Goal: Task Accomplishment & Management: Complete application form

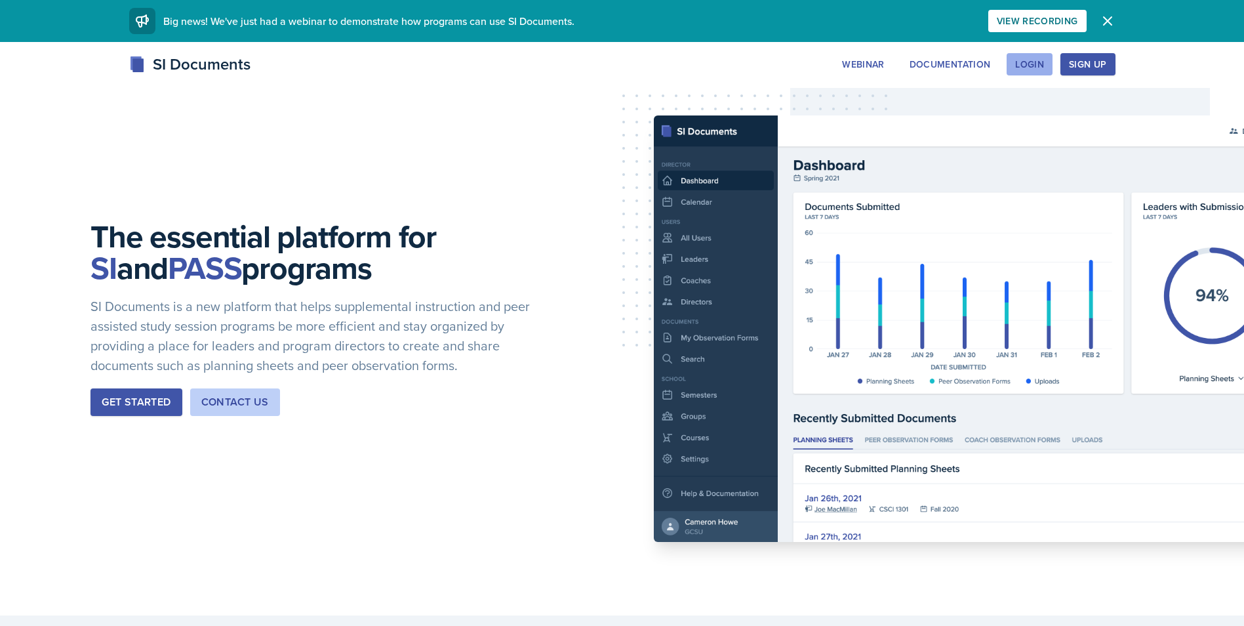
click at [1039, 67] on div "Login" at bounding box center [1029, 64] width 29 height 10
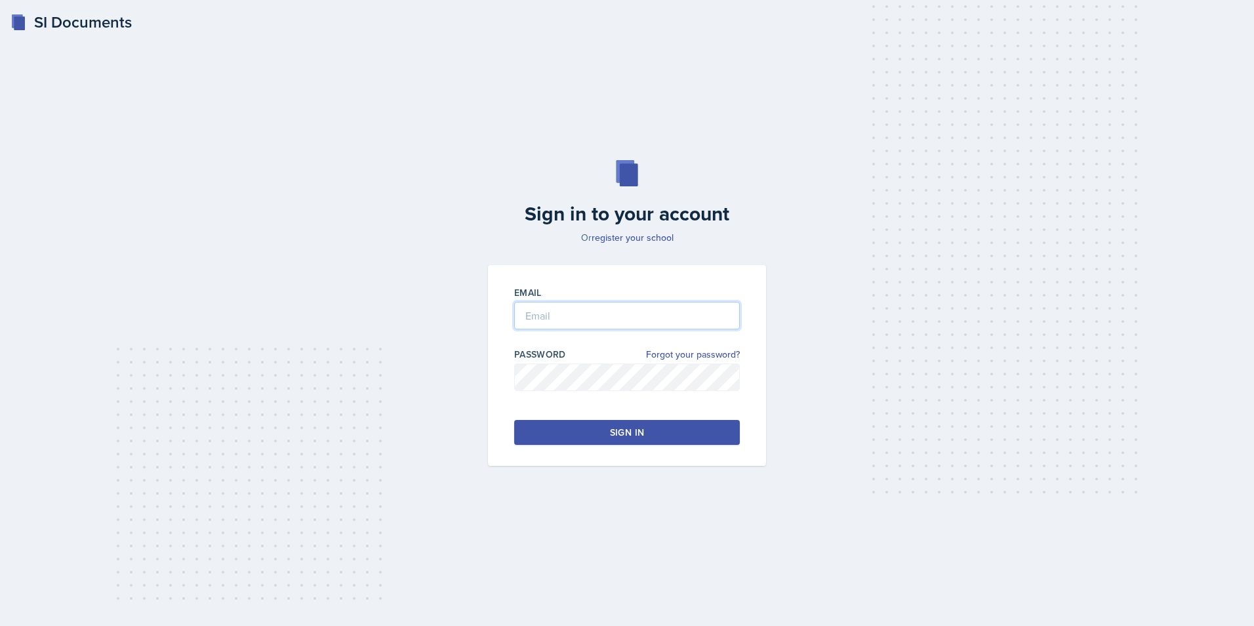
click at [595, 316] on input "email" at bounding box center [627, 316] width 226 height 28
type input "jm0355@uah.edu"
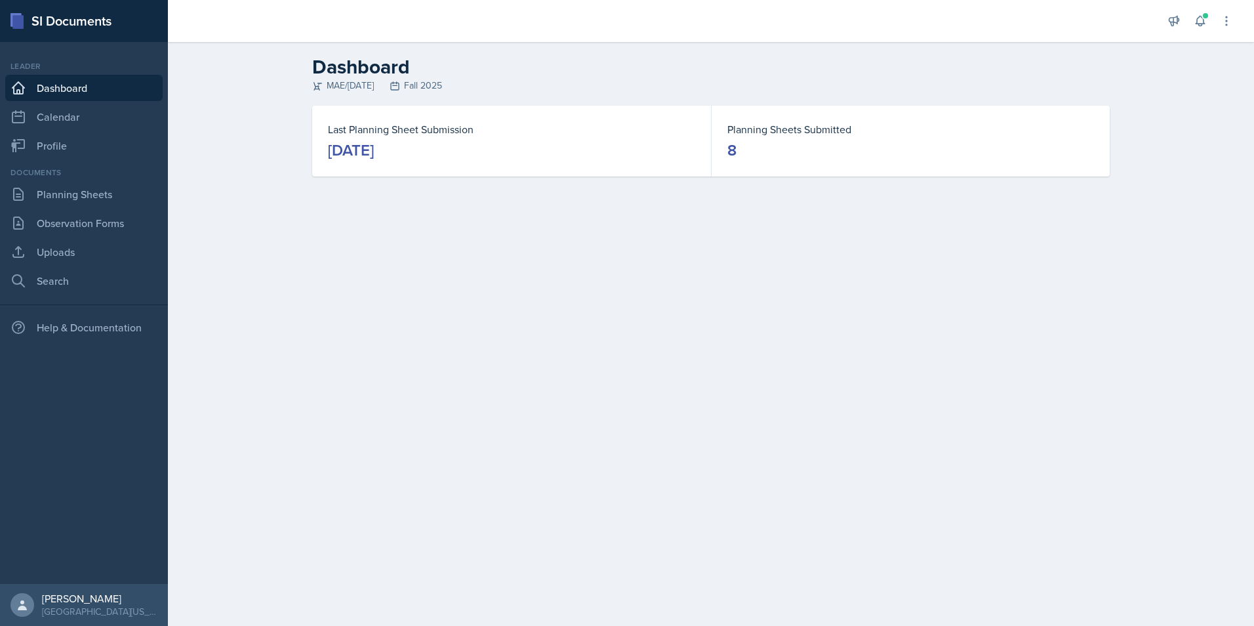
drag, startPoint x: 414, startPoint y: 153, endPoint x: 500, endPoint y: 151, distance: 85.9
click at [500, 151] on dd "[DATE]" at bounding box center [511, 150] width 367 height 21
drag, startPoint x: 500, startPoint y: 151, endPoint x: 440, endPoint y: 219, distance: 90.6
click at [440, 219] on main "Dashboard MAE/CE 272 Fall 2025 Last Planning Sheet Submission September 17th, 2…" at bounding box center [711, 334] width 1086 height 584
click at [85, 199] on link "Planning Sheets" at bounding box center [83, 194] width 157 height 26
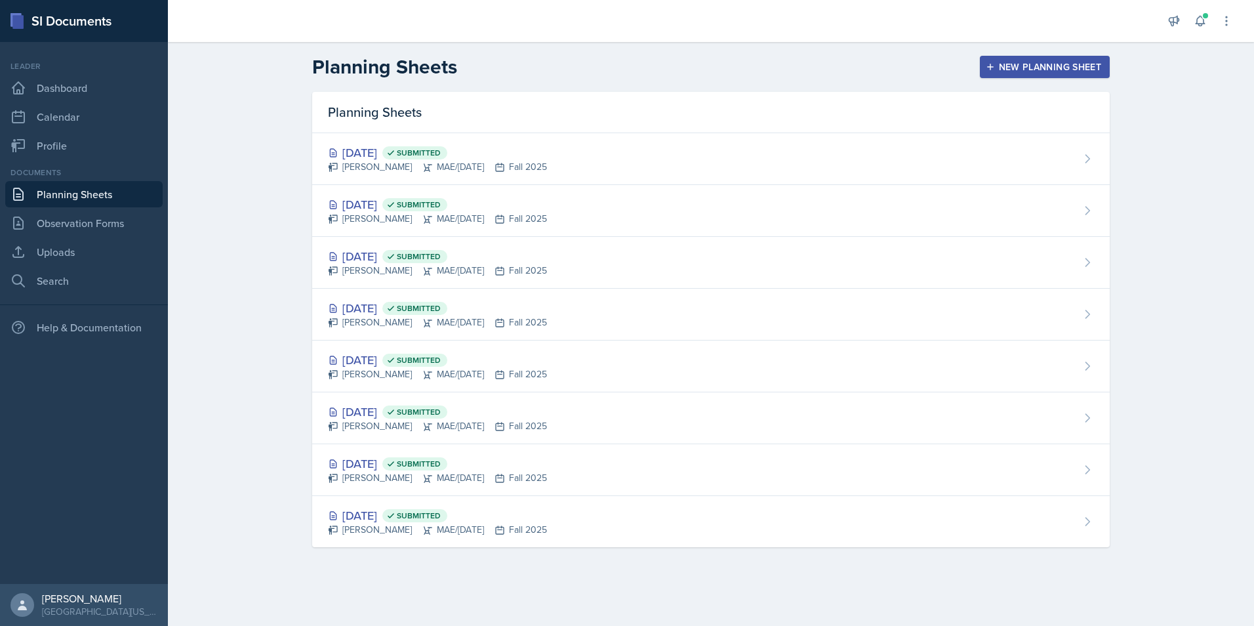
click at [1002, 68] on div "New Planning Sheet" at bounding box center [1044, 67] width 113 height 10
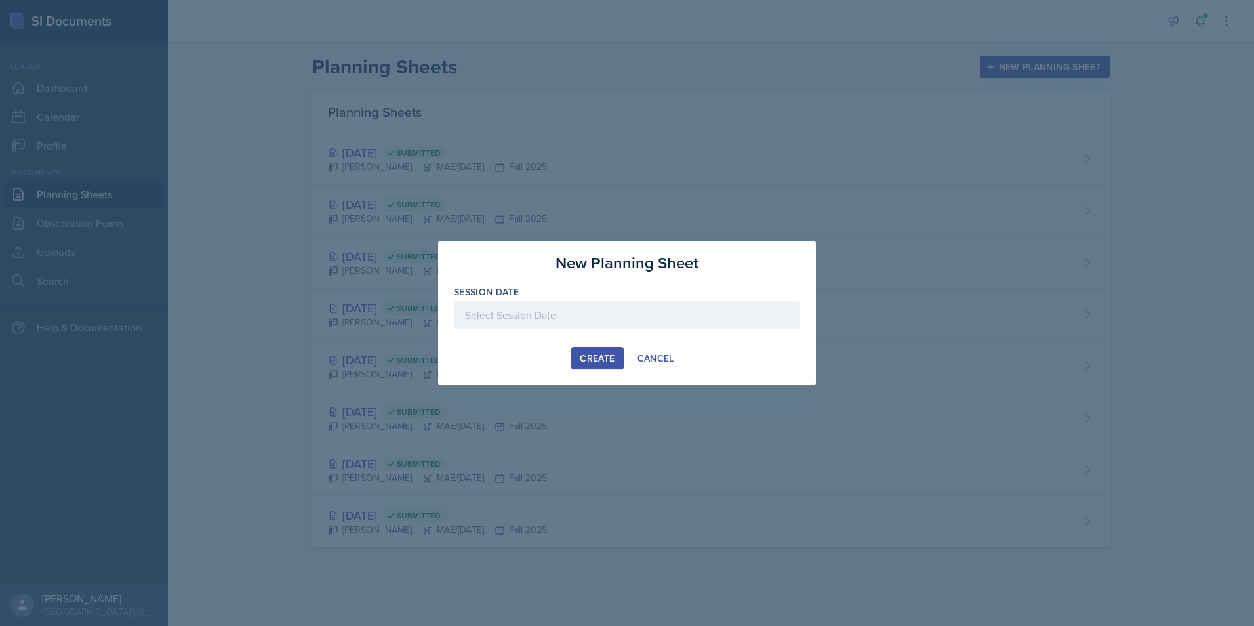
click at [494, 306] on div at bounding box center [627, 315] width 346 height 28
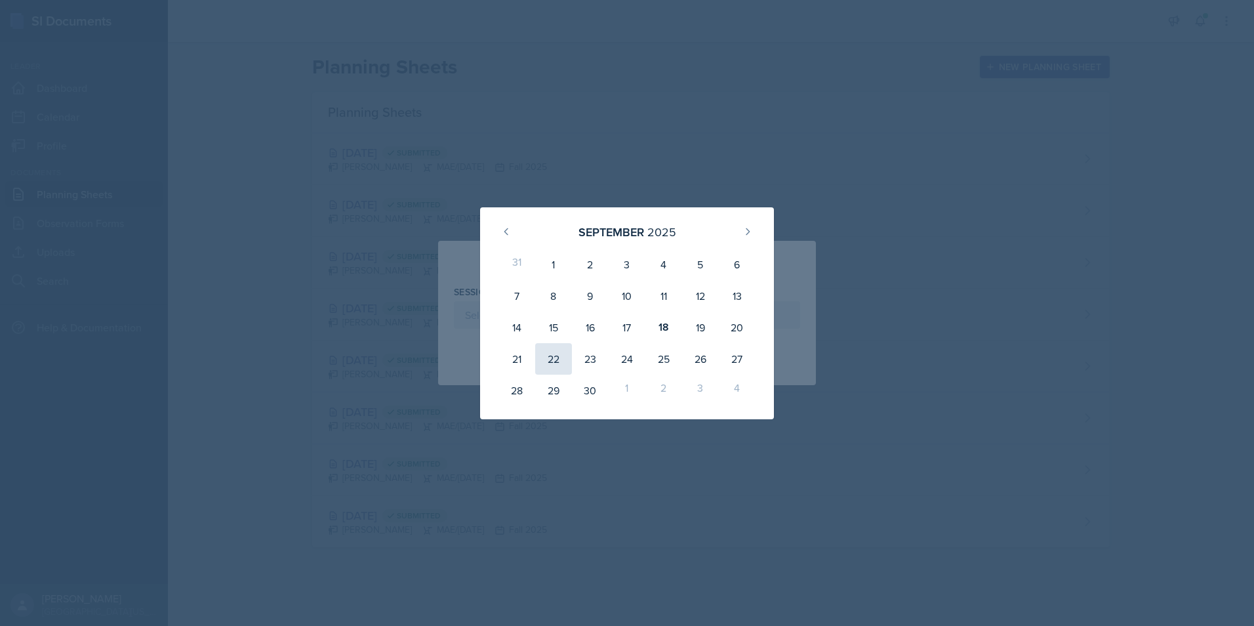
click at [557, 349] on div "22" at bounding box center [553, 358] width 37 height 31
type input "September 22nd, 2025"
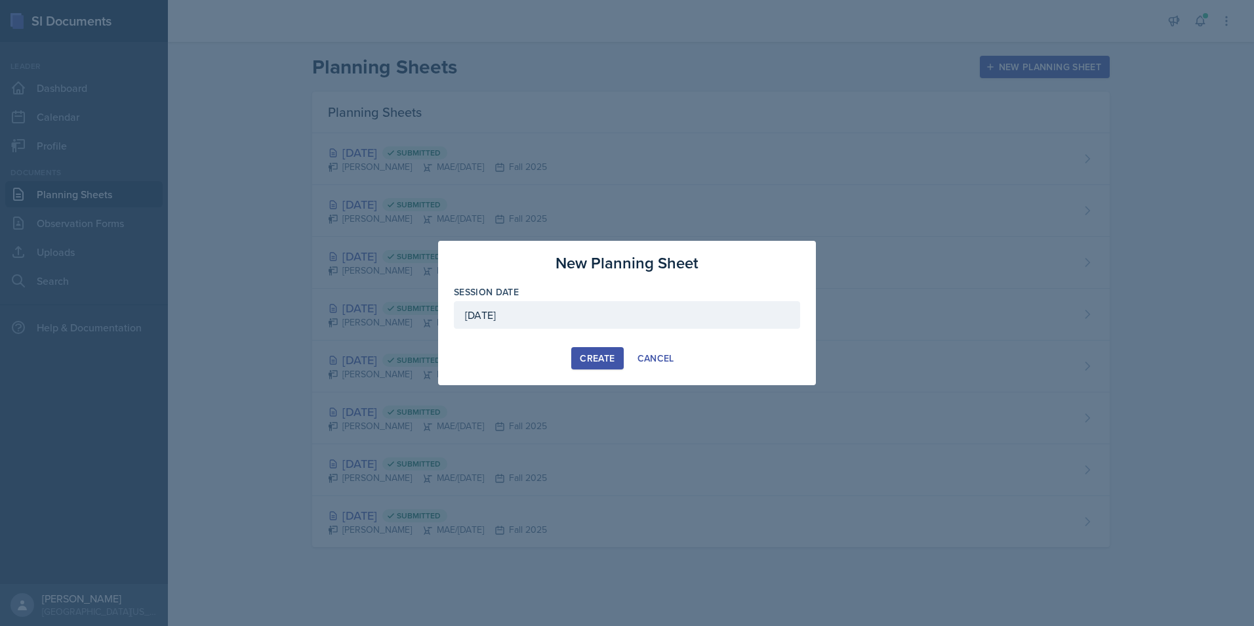
click at [595, 359] on div "Create" at bounding box center [597, 358] width 35 height 10
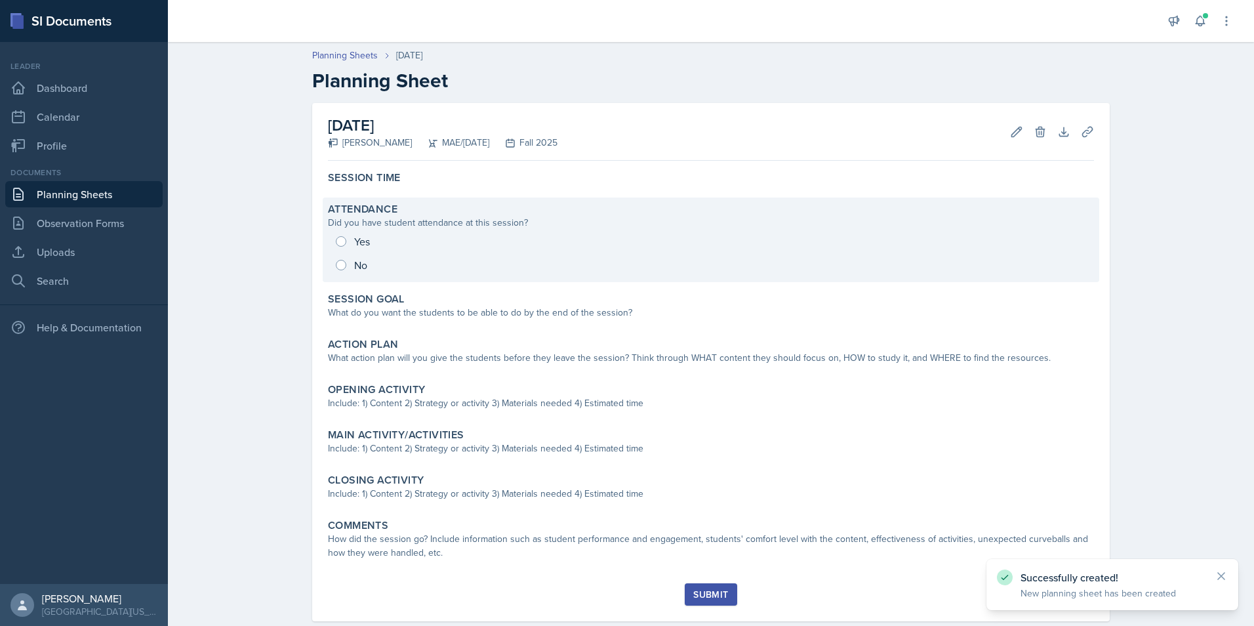
scroll to position [27, 0]
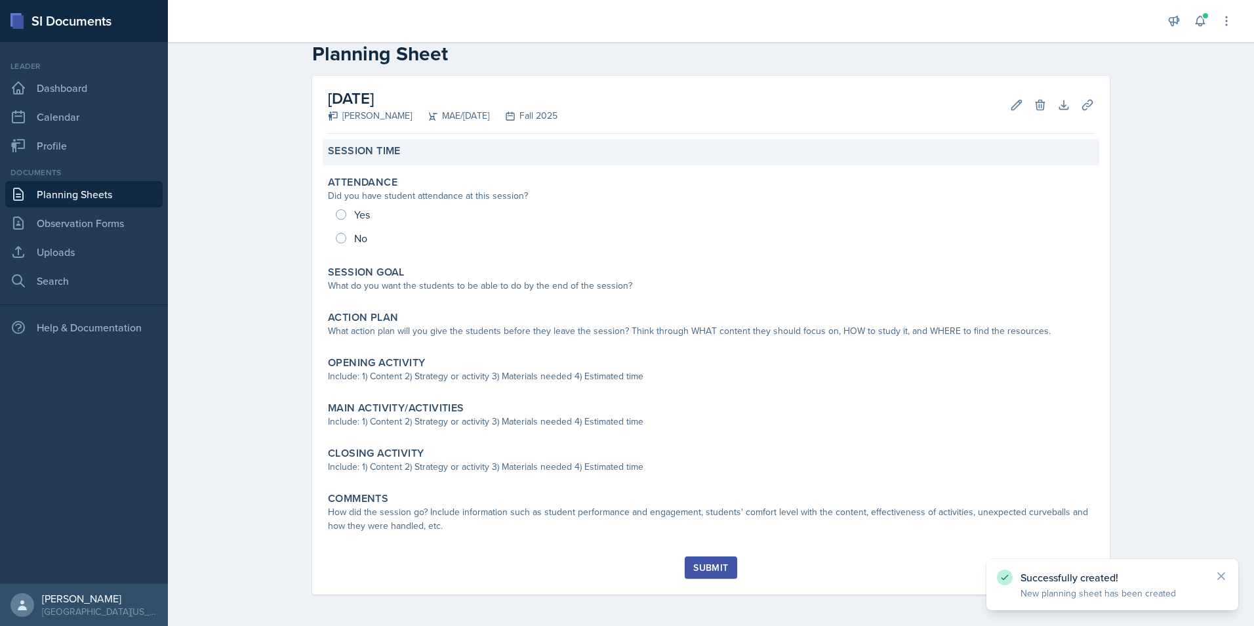
click at [411, 150] on div "Session Time" at bounding box center [711, 150] width 766 height 13
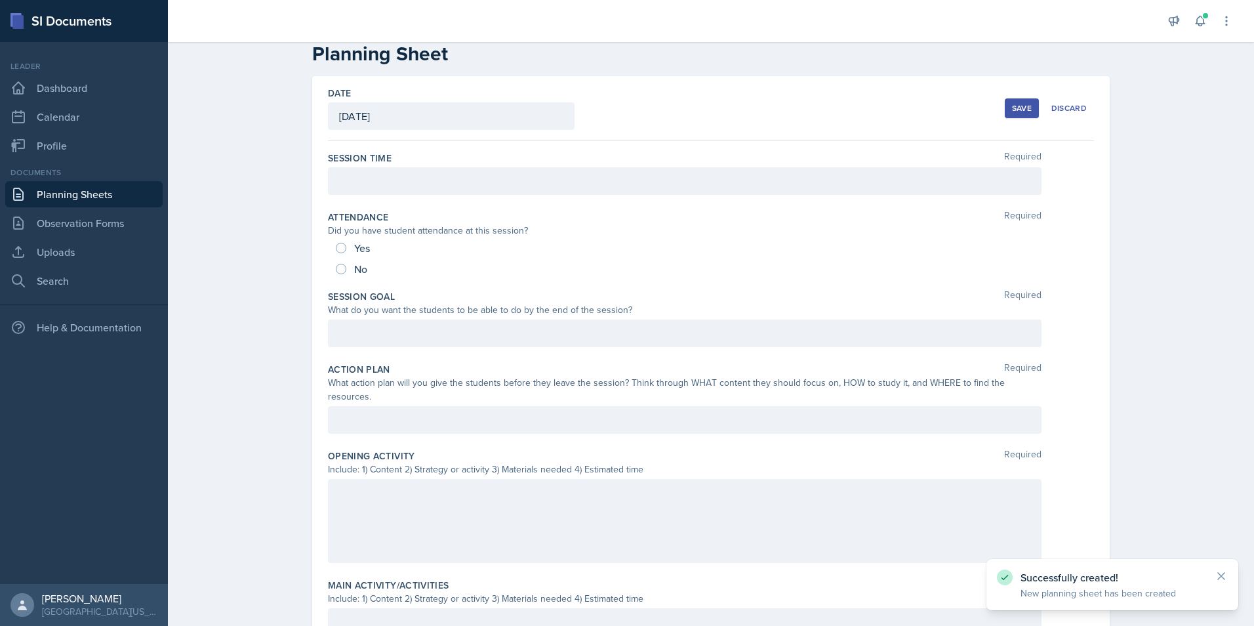
click at [502, 182] on div at bounding box center [684, 181] width 713 height 28
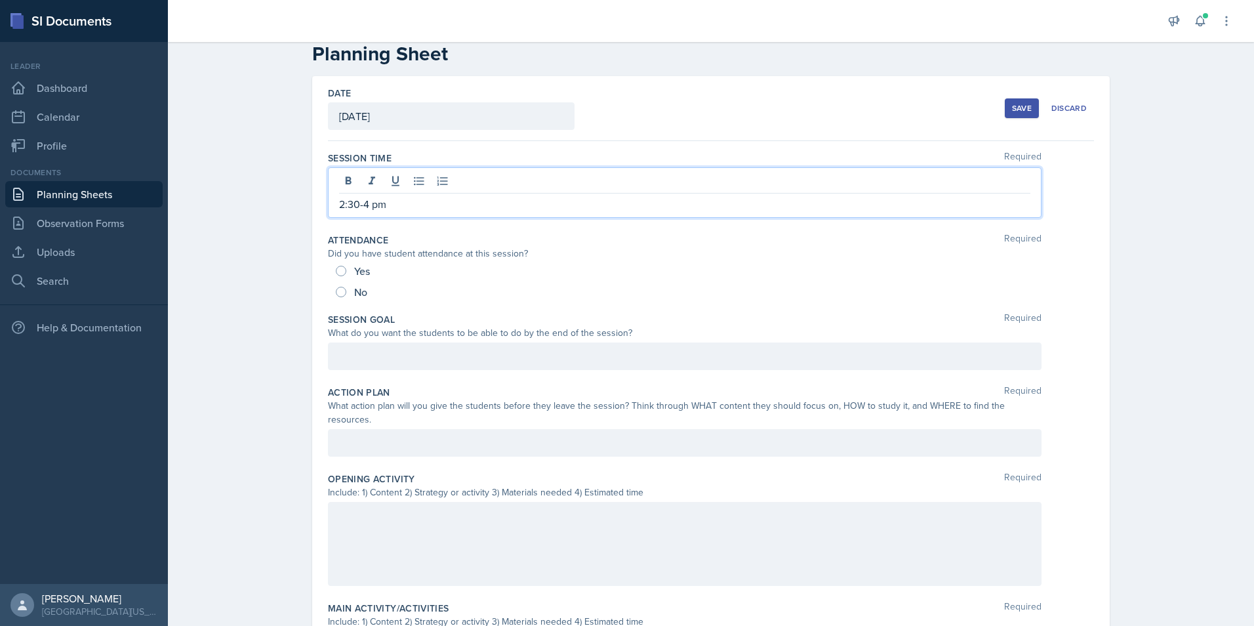
scroll to position [92, 0]
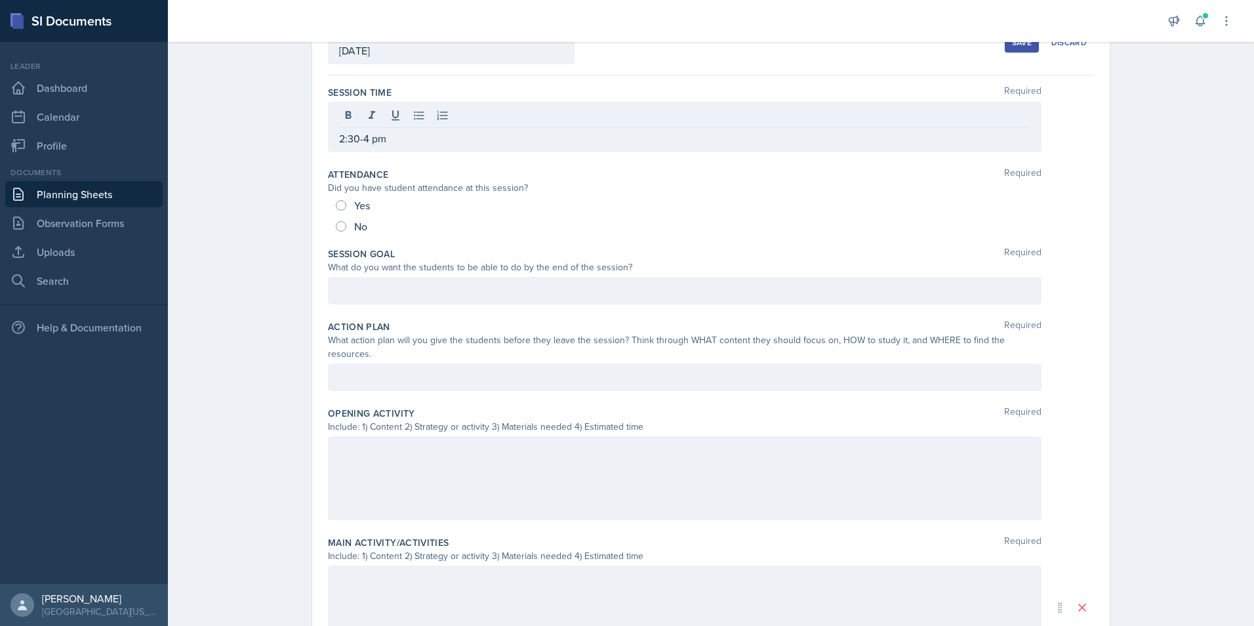
click at [412, 289] on div at bounding box center [684, 291] width 713 height 28
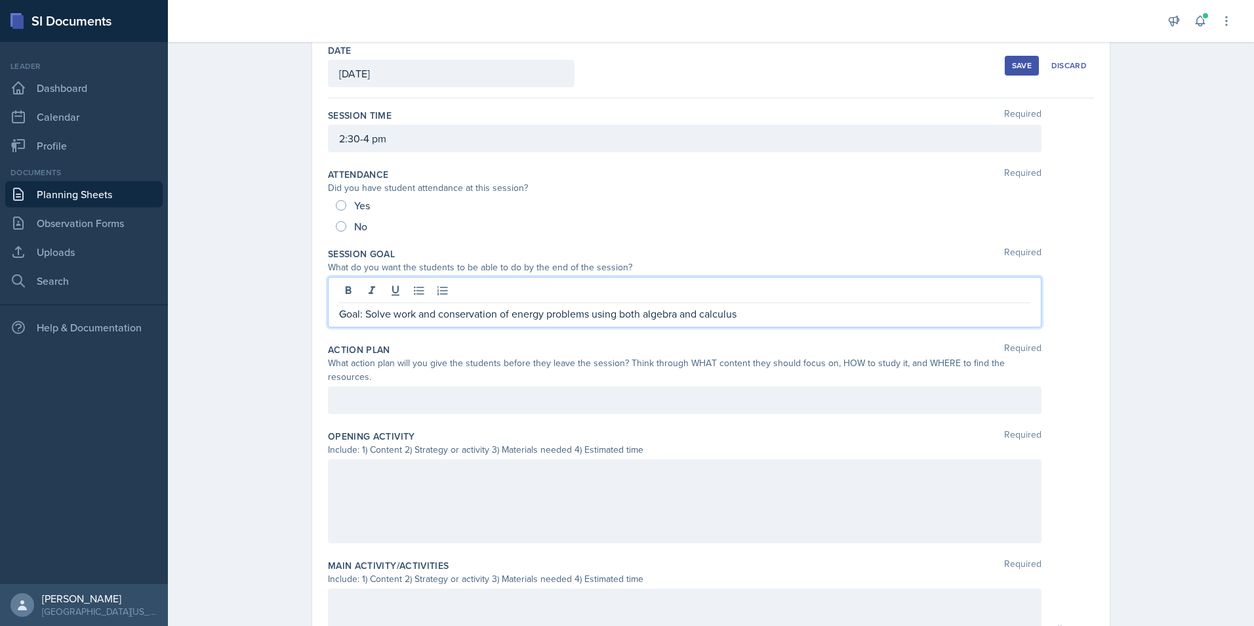
click at [259, 343] on div "Planning Sheets Sep 22nd, 2025 Planning Sheet Date September 22nd, 2025 Septemb…" at bounding box center [711, 465] width 1086 height 999
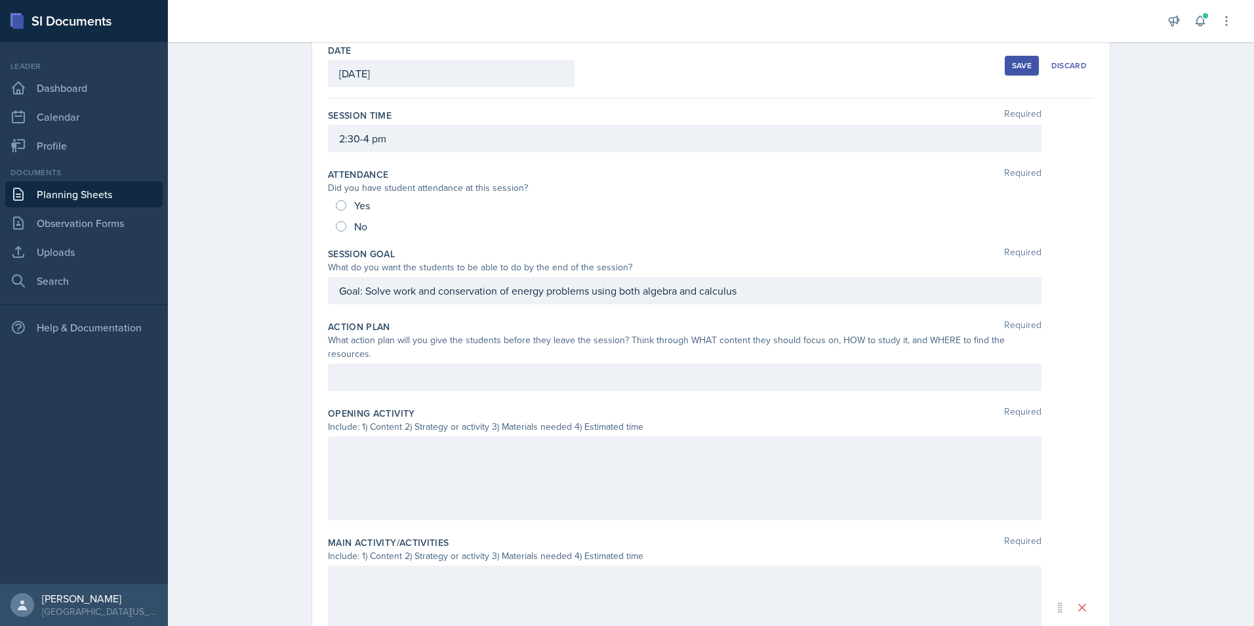
scroll to position [201, 0]
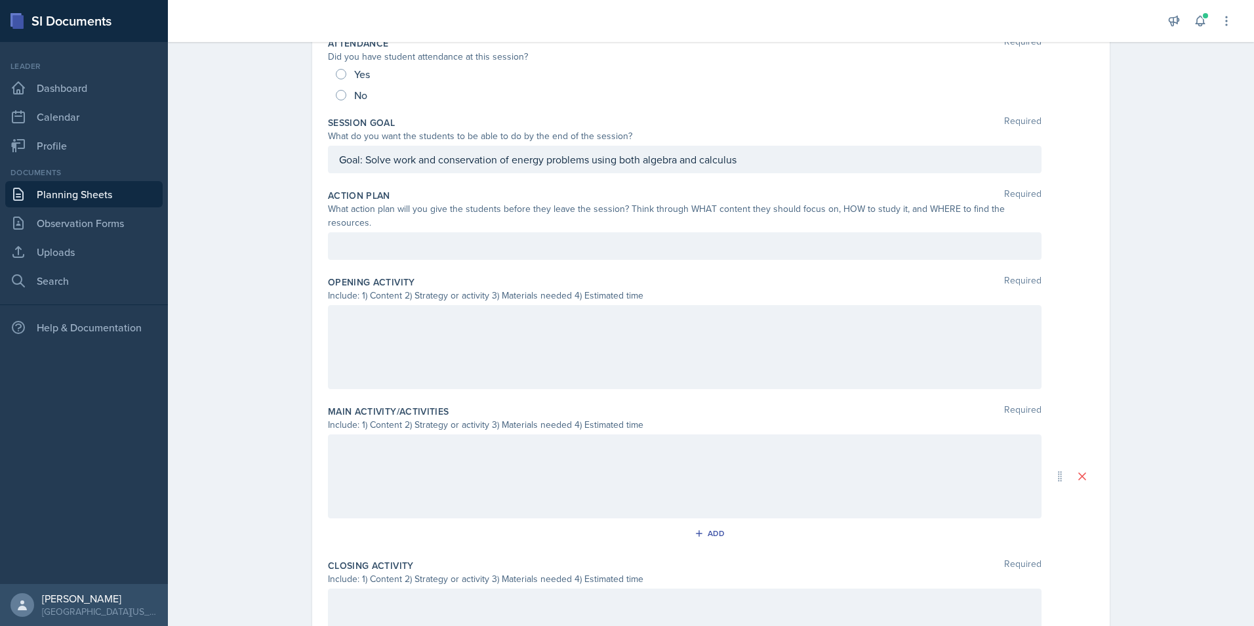
click at [399, 338] on div at bounding box center [684, 347] width 713 height 84
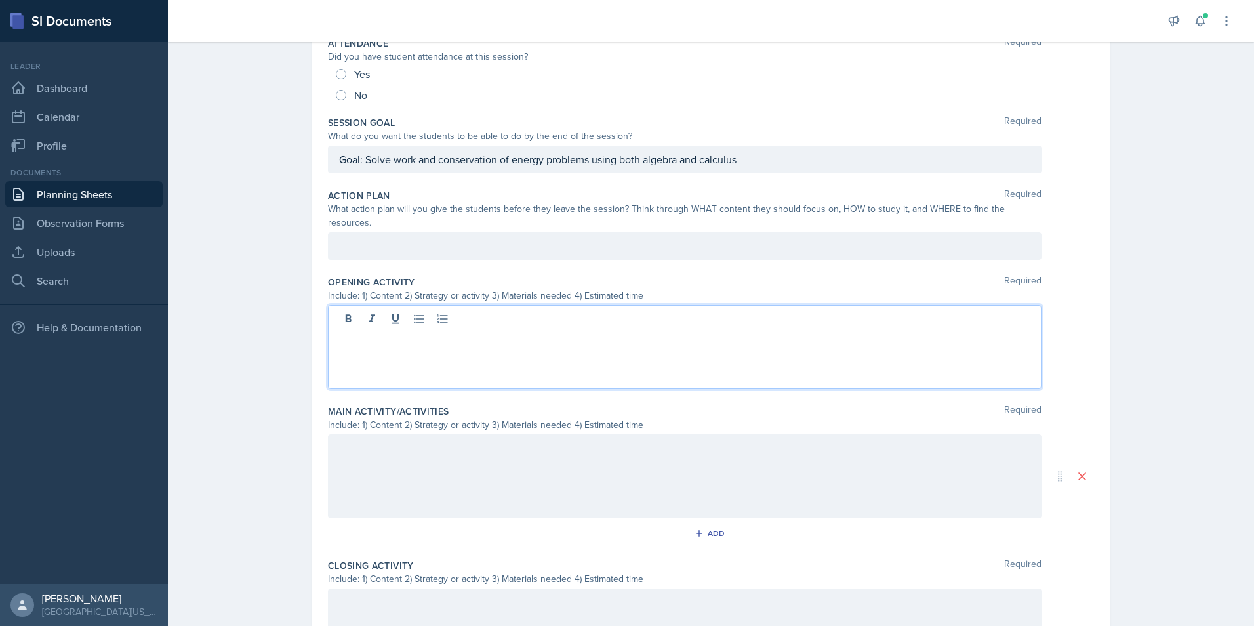
scroll to position [224, 0]
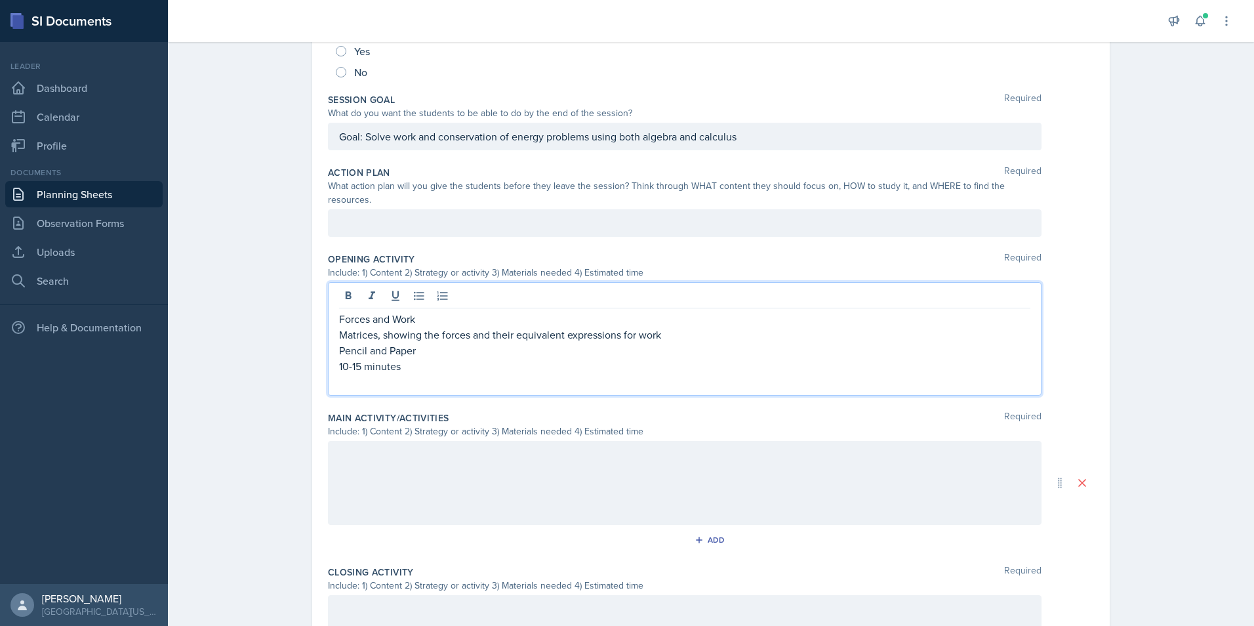
click at [445, 374] on p at bounding box center [684, 382] width 691 height 16
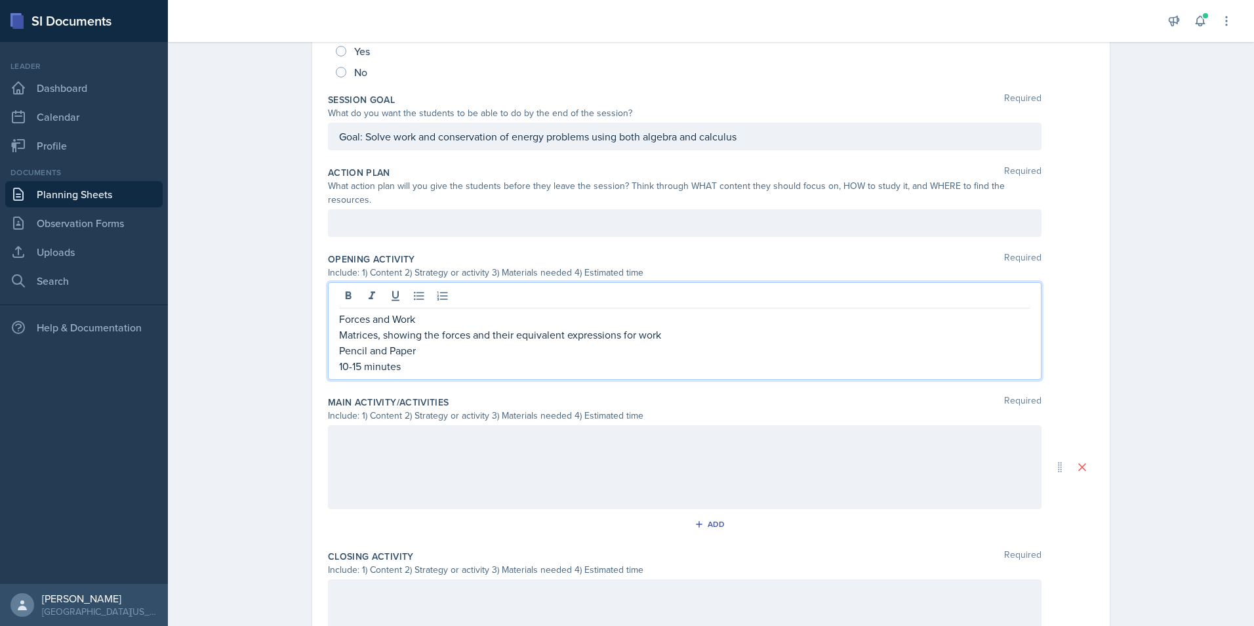
click at [291, 303] on div "Date September 22nd, 2025 September 2025 31 1 2 3 4 5 6 7 8 9 10 11 12 13 14 15…" at bounding box center [710, 340] width 839 height 923
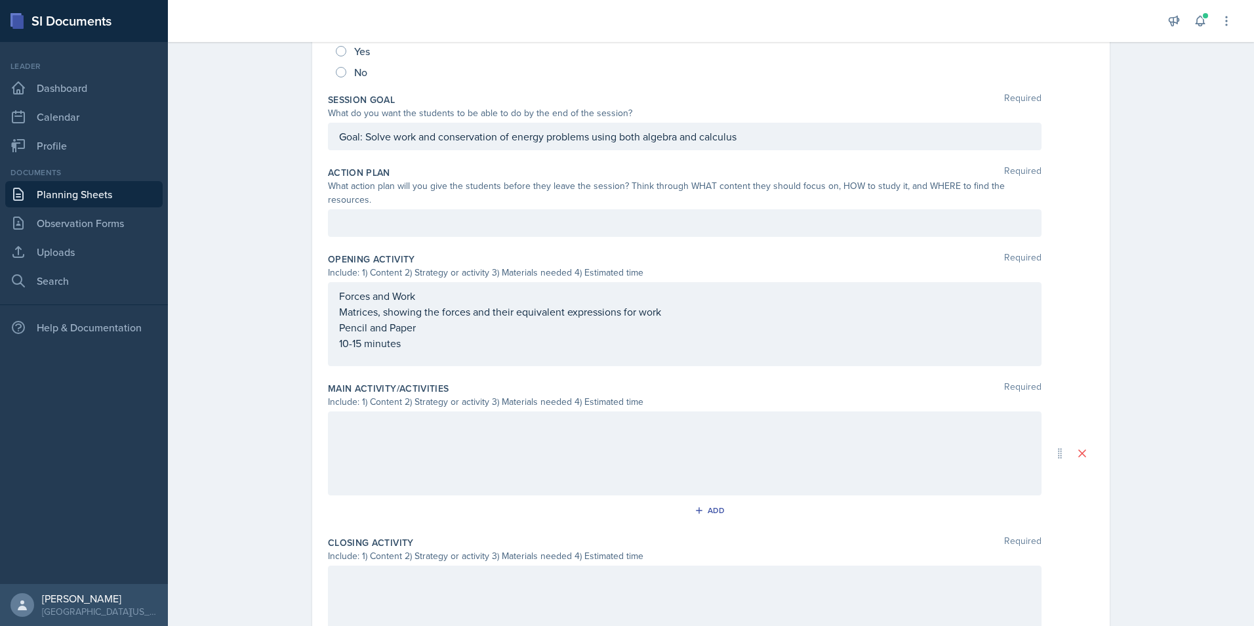
click at [446, 427] on div at bounding box center [684, 453] width 713 height 84
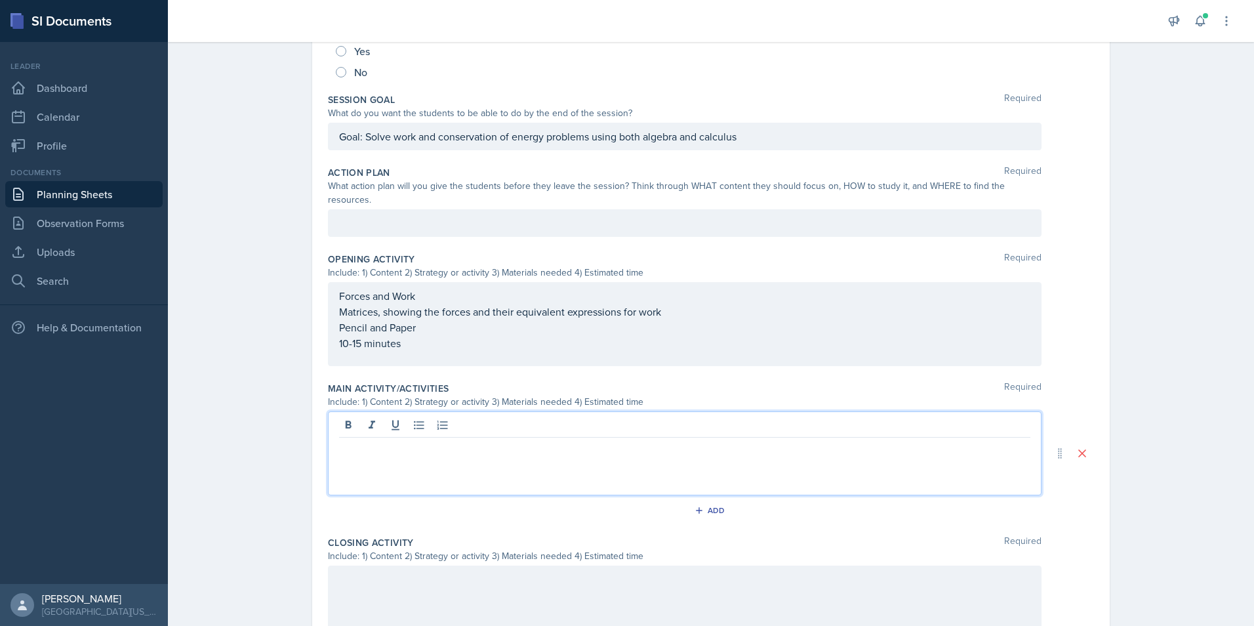
scroll to position [247, 0]
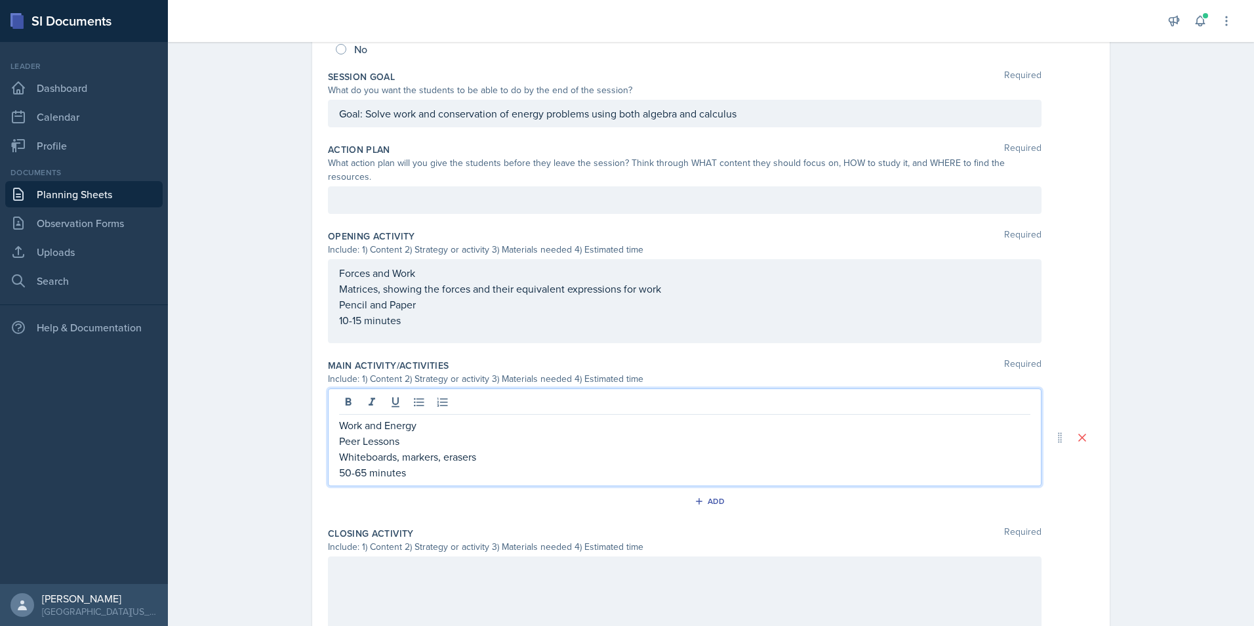
click at [378, 417] on p "Work and Energy" at bounding box center [684, 425] width 691 height 16
click at [409, 417] on p "Work/Energy" at bounding box center [684, 425] width 691 height 16
click at [410, 568] on div at bounding box center [684, 598] width 713 height 84
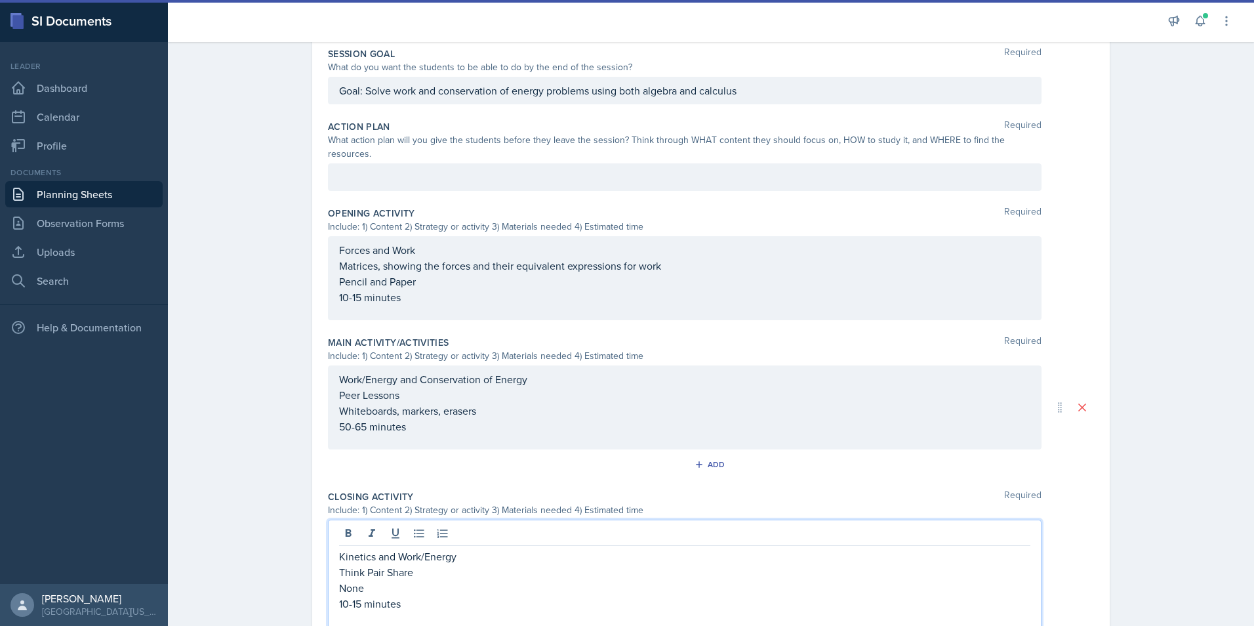
click at [228, 513] on div "Planning Sheets Sep 22nd, 2025 Planning Sheet Date September 22nd, 2025 Septemb…" at bounding box center [711, 269] width 1086 height 1006
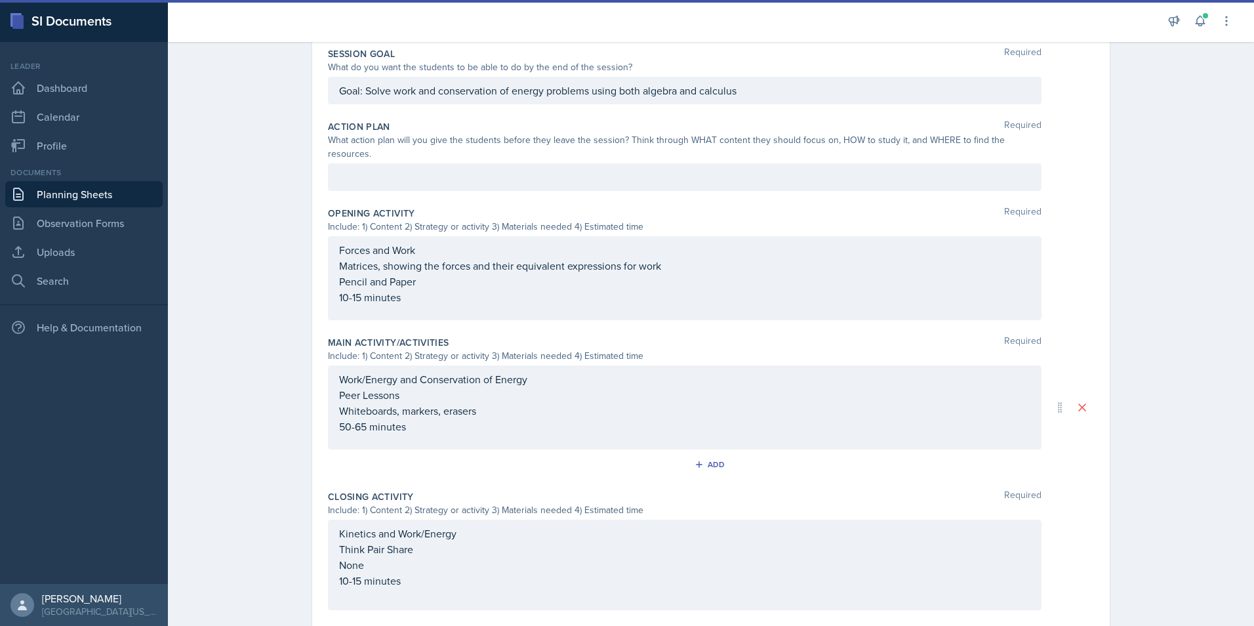
click at [403, 595] on div "Kinetics and Work/Energy Think Pair Share None 10-15 minutes" at bounding box center [684, 564] width 713 height 90
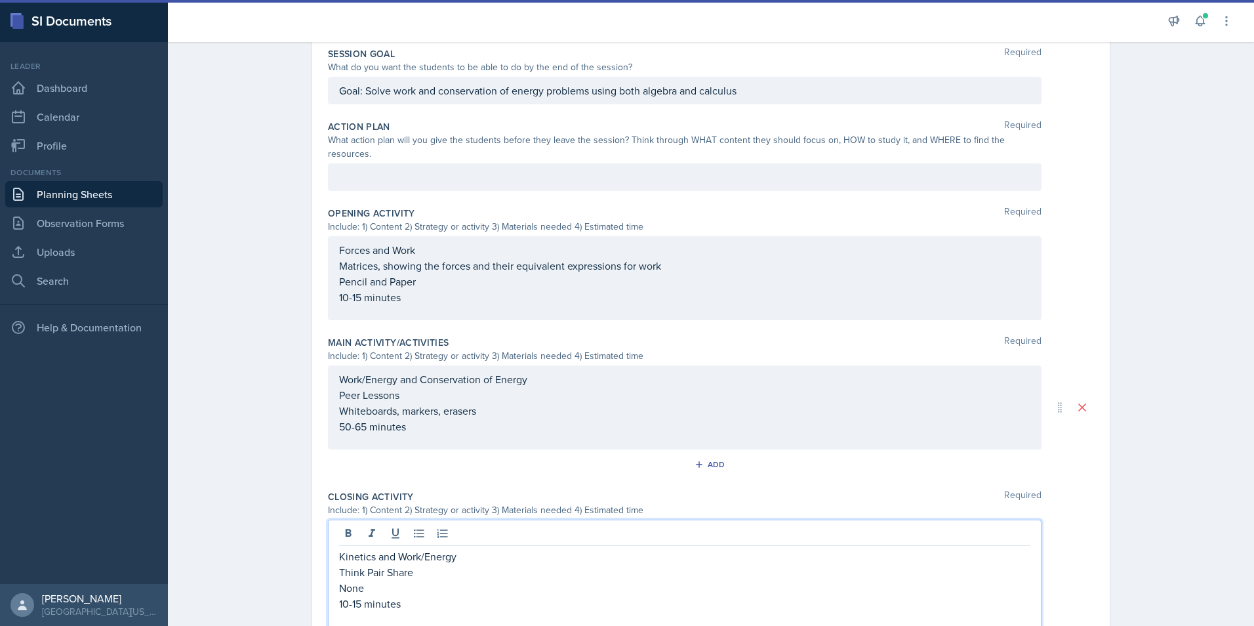
scroll to position [292, 0]
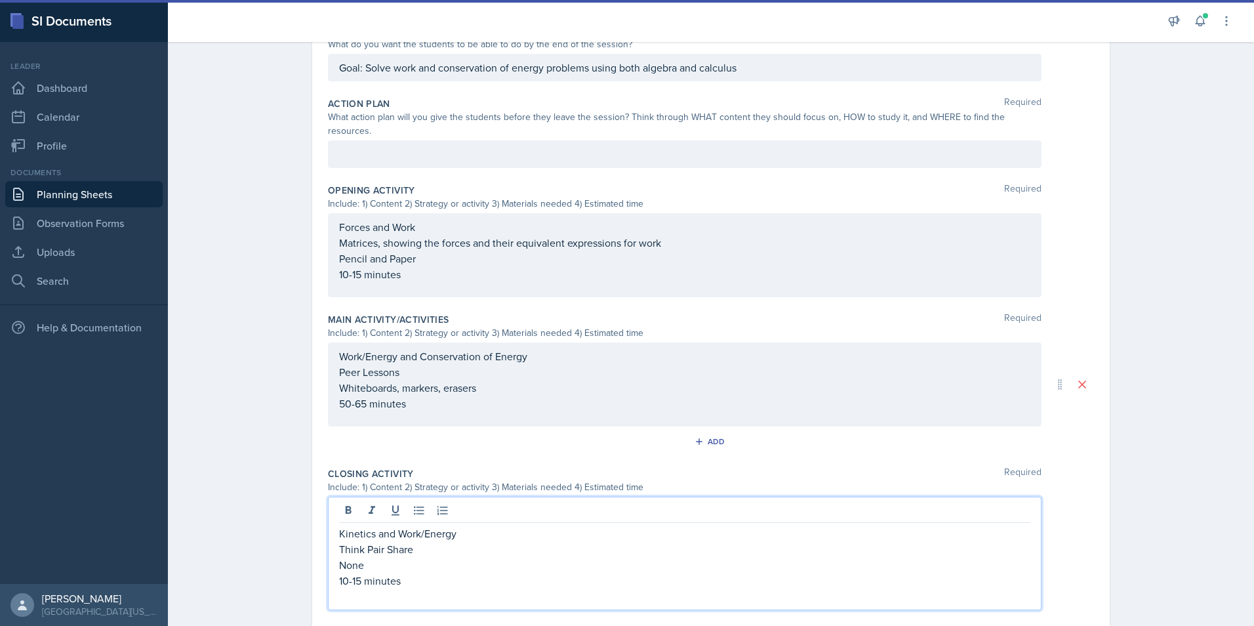
click at [363, 588] on p at bounding box center [684, 596] width 691 height 16
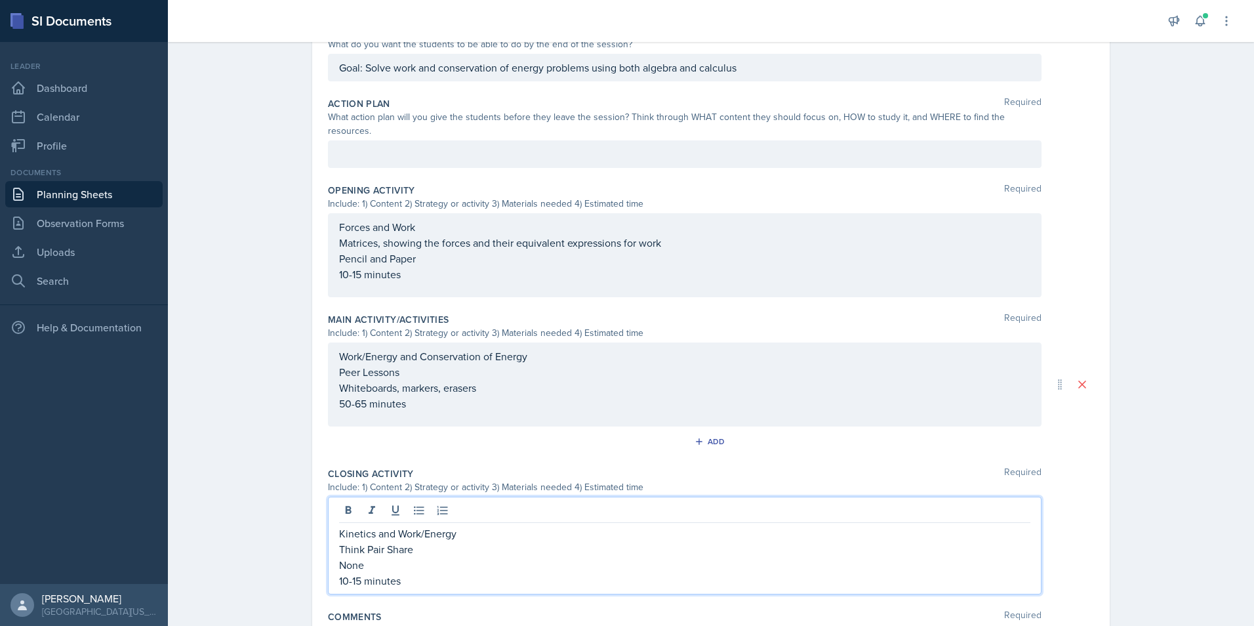
click at [217, 466] on div "Planning Sheets Sep 22nd, 2025 Planning Sheet Date September 22nd, 2025 Septemb…" at bounding box center [711, 238] width 1086 height 990
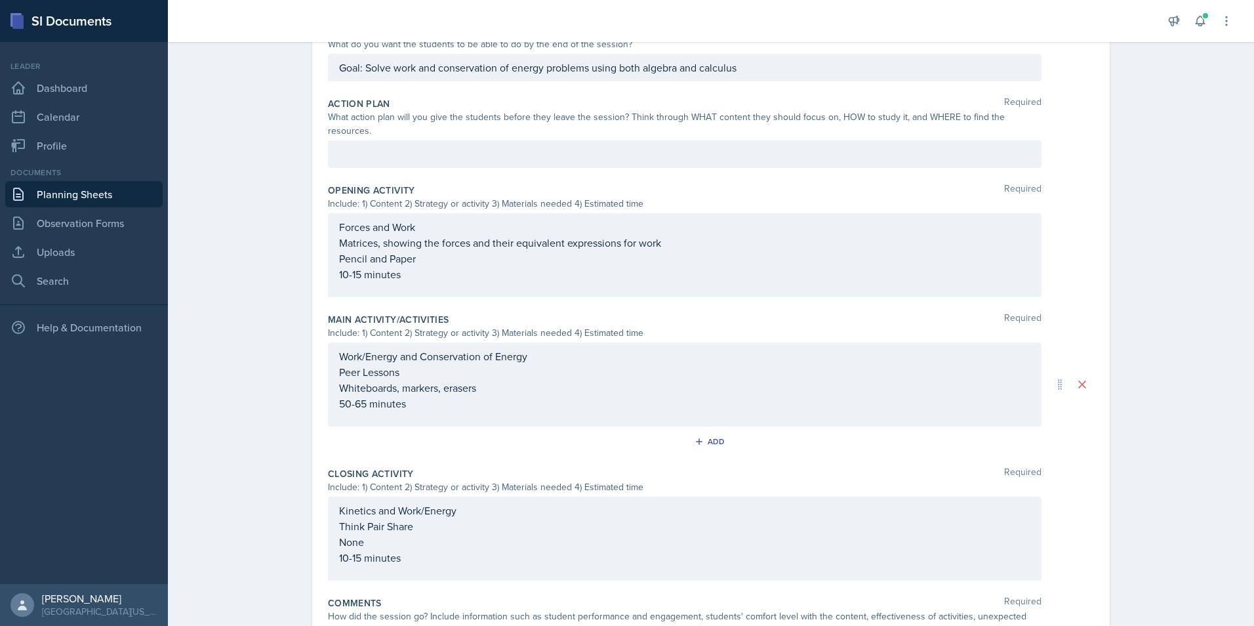
click at [348, 149] on div at bounding box center [684, 154] width 713 height 28
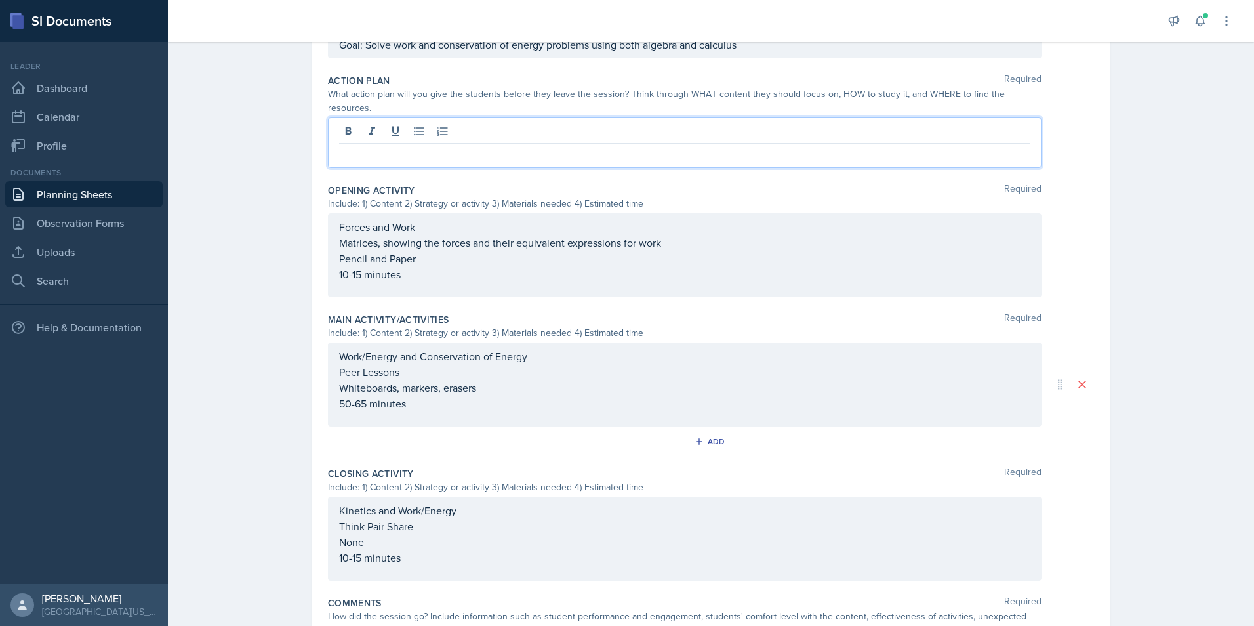
click at [241, 219] on div "Planning Sheets Sep 22nd, 2025 Planning Sheet Date September 22nd, 2025 Septemb…" at bounding box center [711, 219] width 1086 height 999
click at [363, 117] on div at bounding box center [684, 142] width 713 height 50
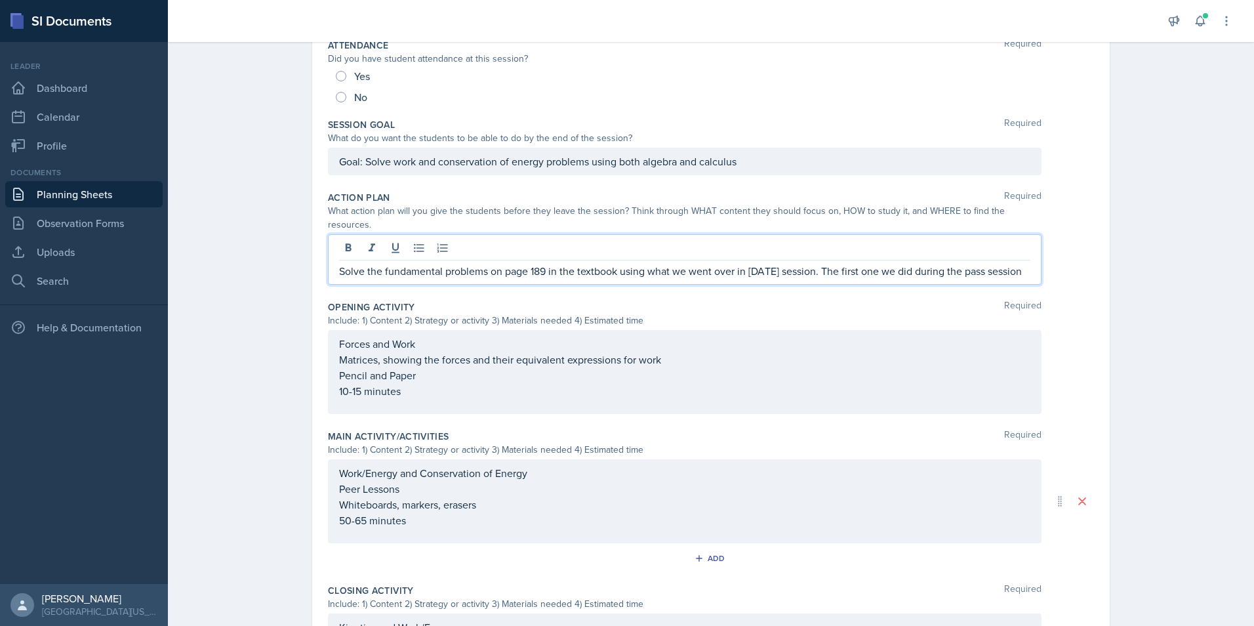
scroll to position [68, 0]
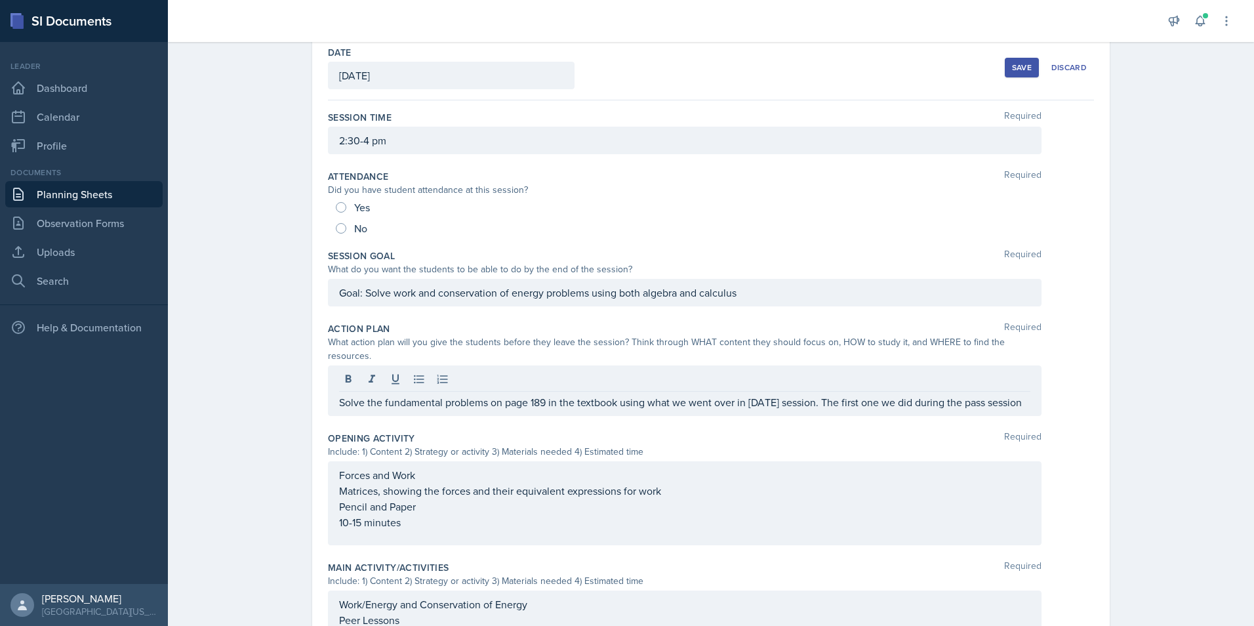
click at [723, 322] on div "Action Plan Required" at bounding box center [711, 328] width 766 height 13
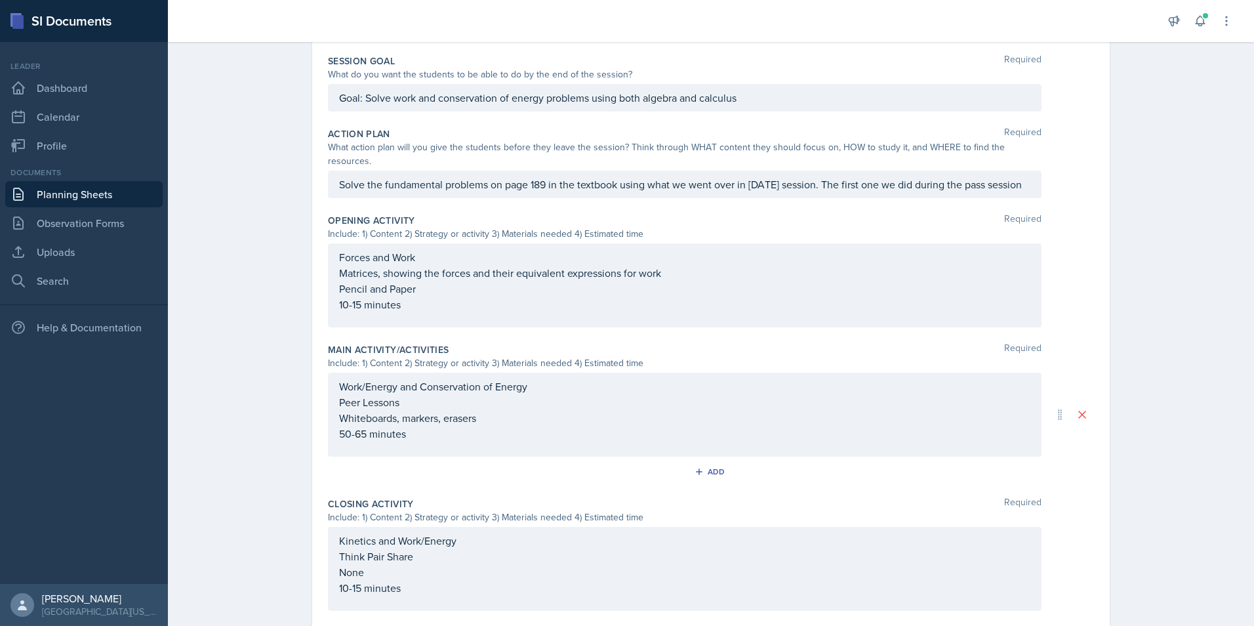
scroll to position [372, 0]
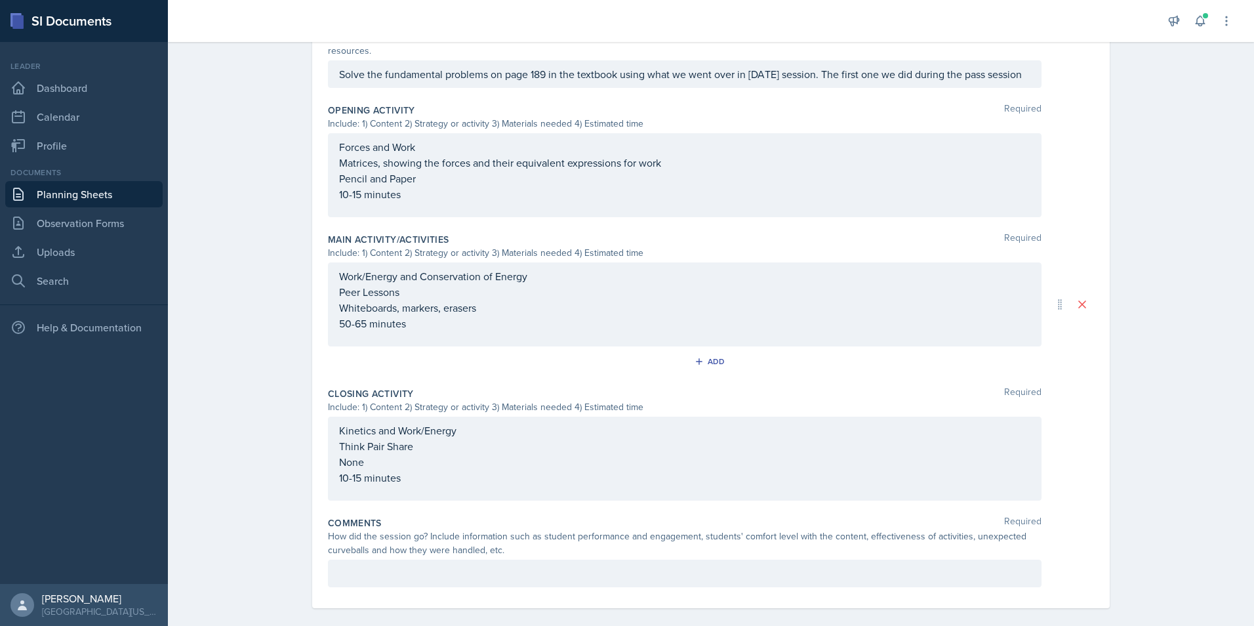
click at [356, 484] on div "Kinetics and Work/Energy Think Pair Share None 10-15 minutes" at bounding box center [684, 458] width 713 height 84
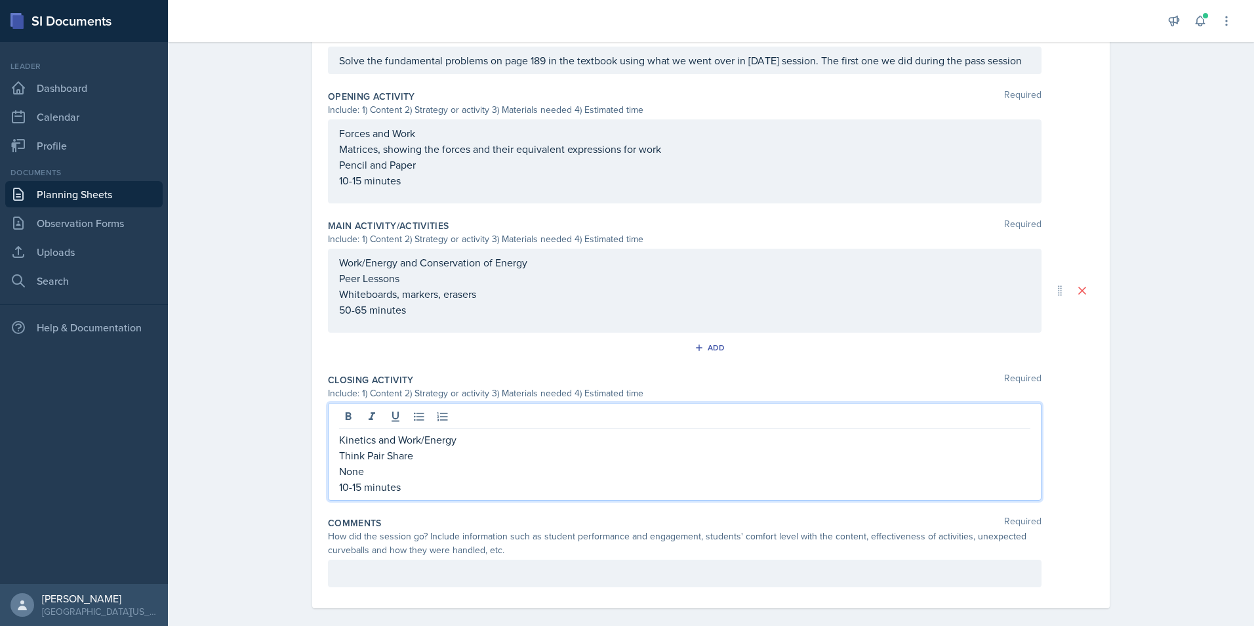
click at [481, 340] on div "Add" at bounding box center [711, 350] width 766 height 25
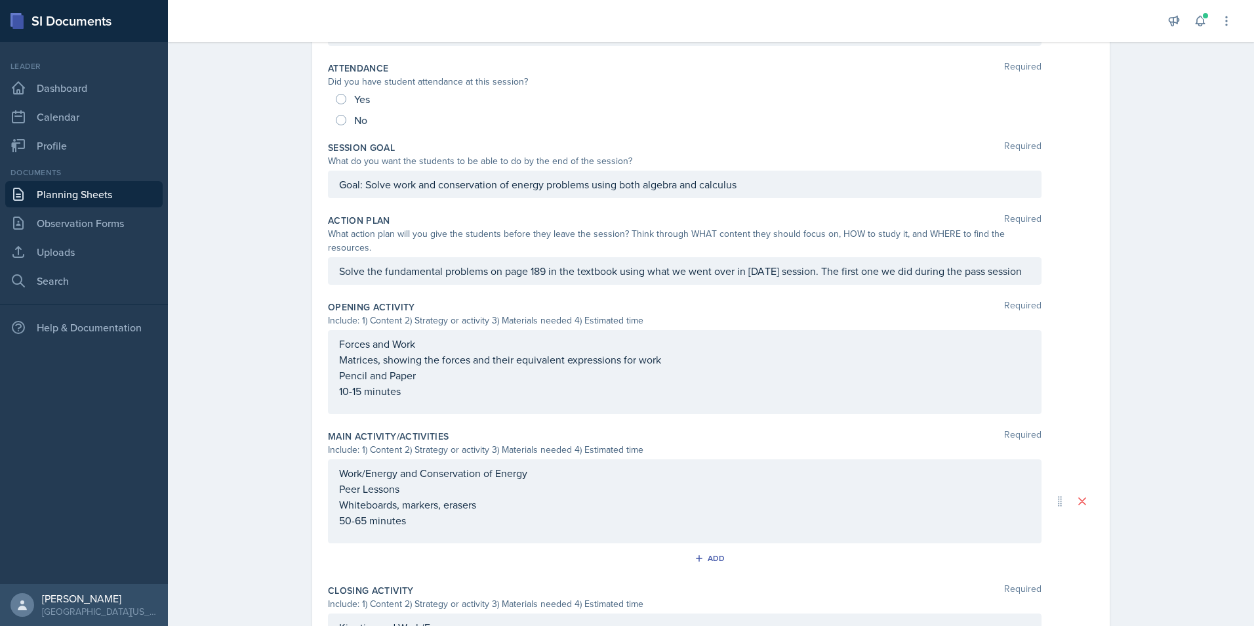
scroll to position [45, 0]
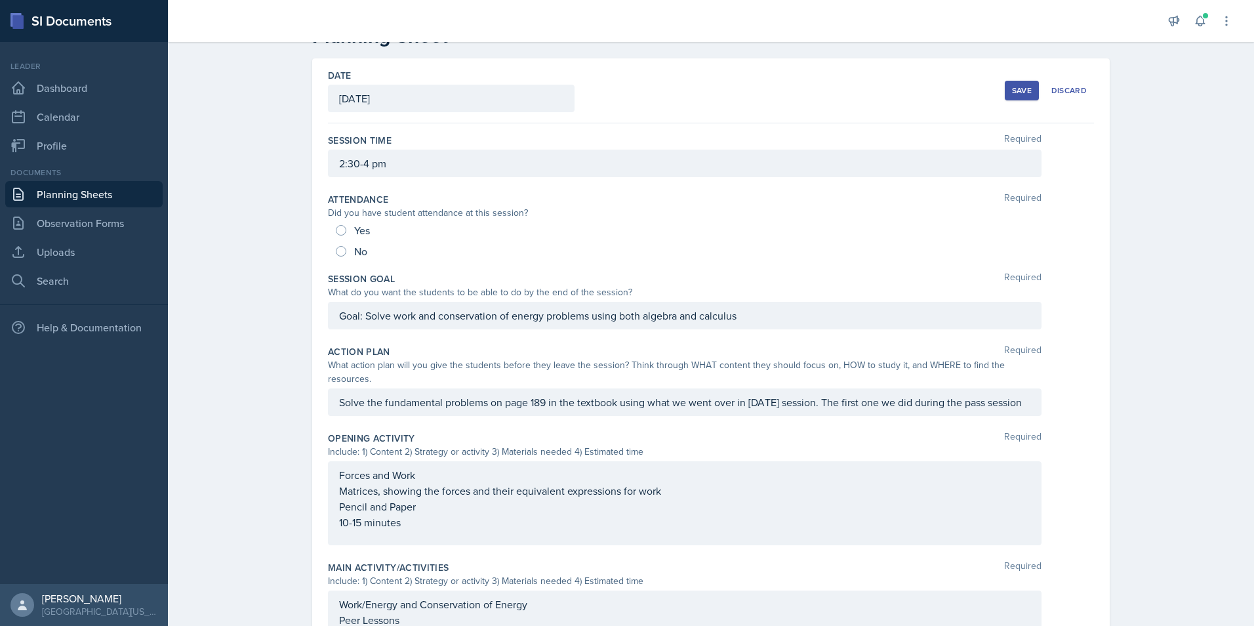
click at [1015, 90] on div "Save" at bounding box center [1022, 90] width 20 height 10
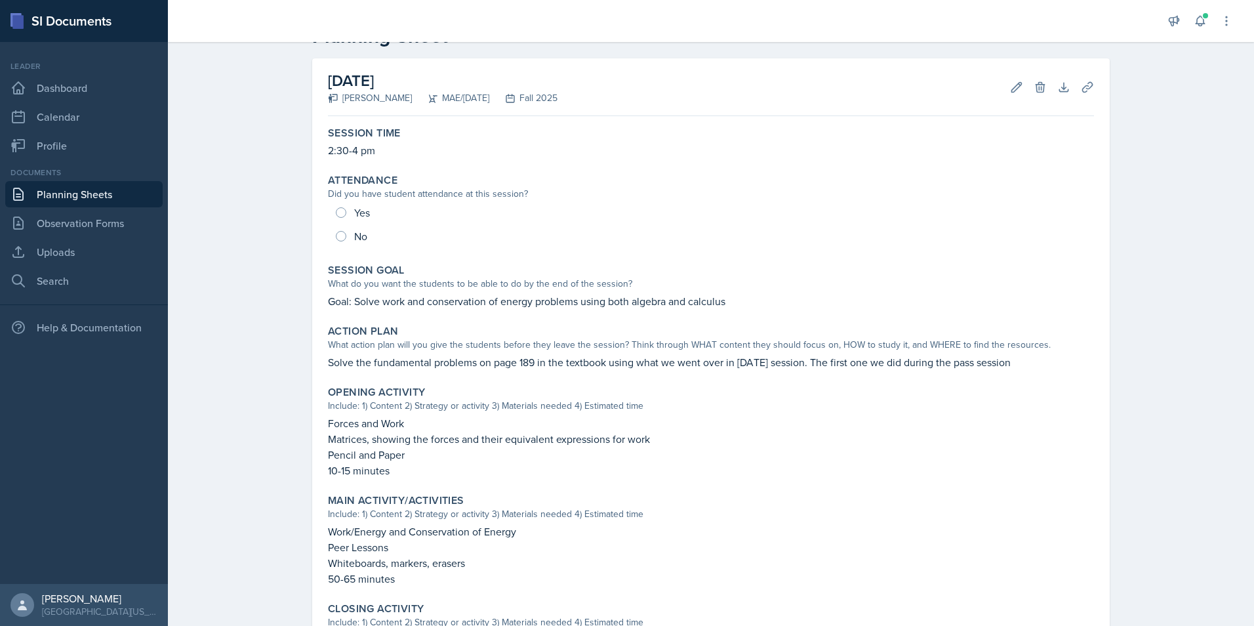
click at [285, 268] on div "Planning Sheets Sep 22nd, 2025 Planning Sheet September 22nd, 2025 Joseph McCal…" at bounding box center [711, 417] width 1086 height 853
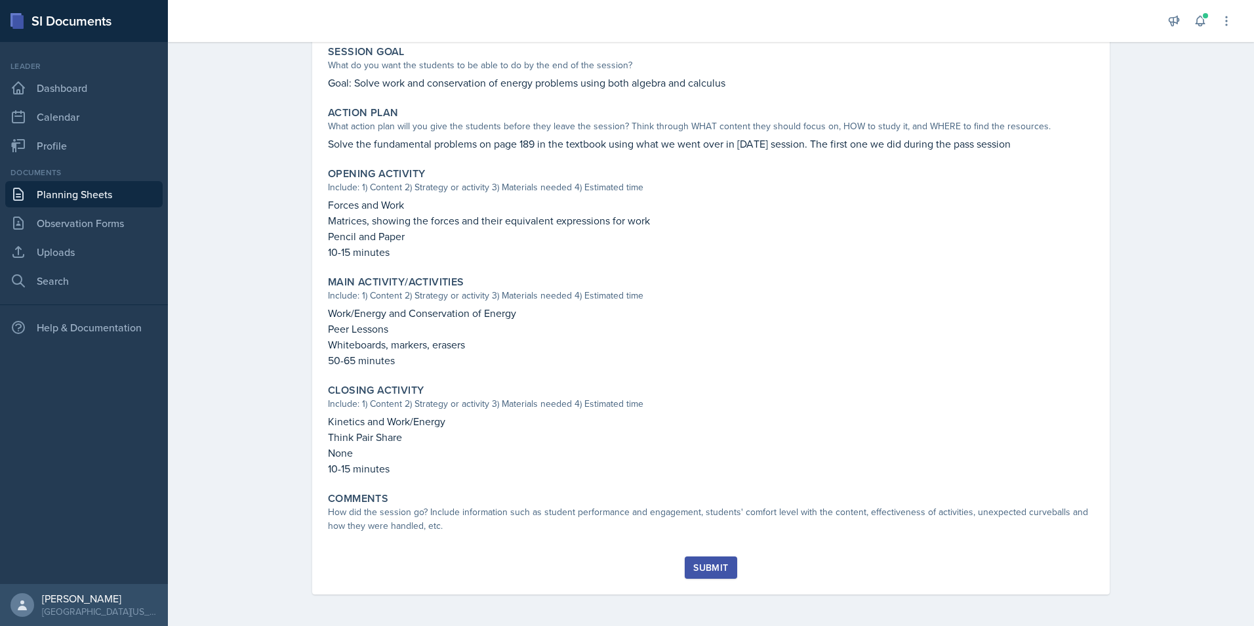
scroll to position [0, 0]
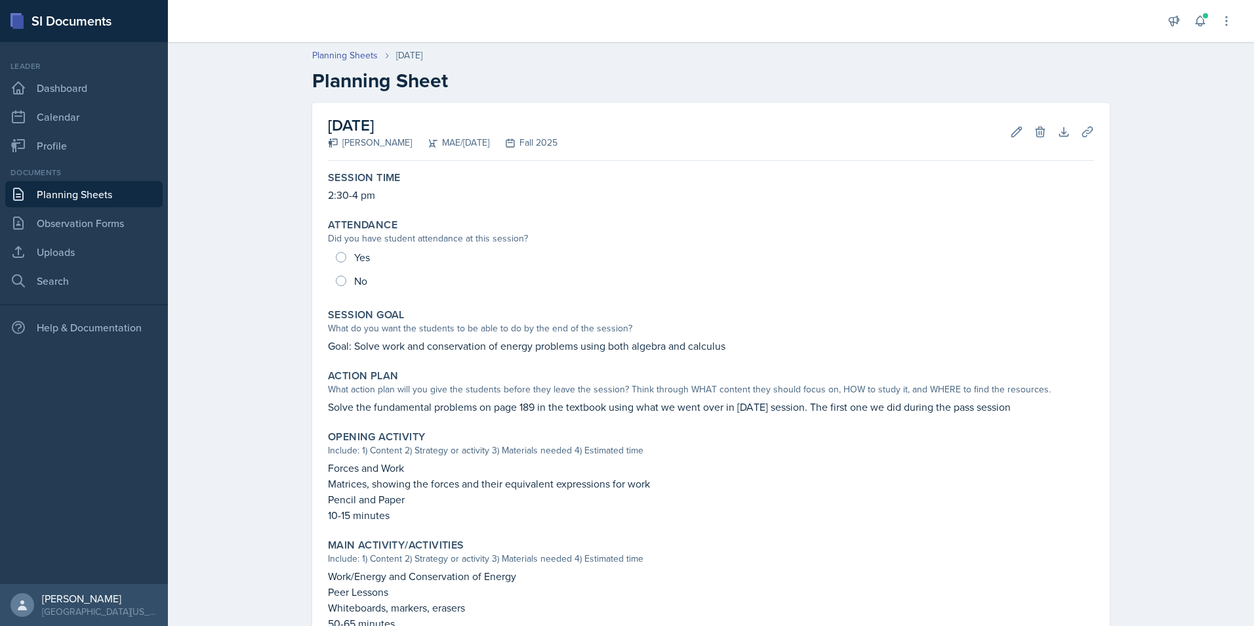
click at [109, 189] on link "Planning Sheets" at bounding box center [83, 194] width 157 height 26
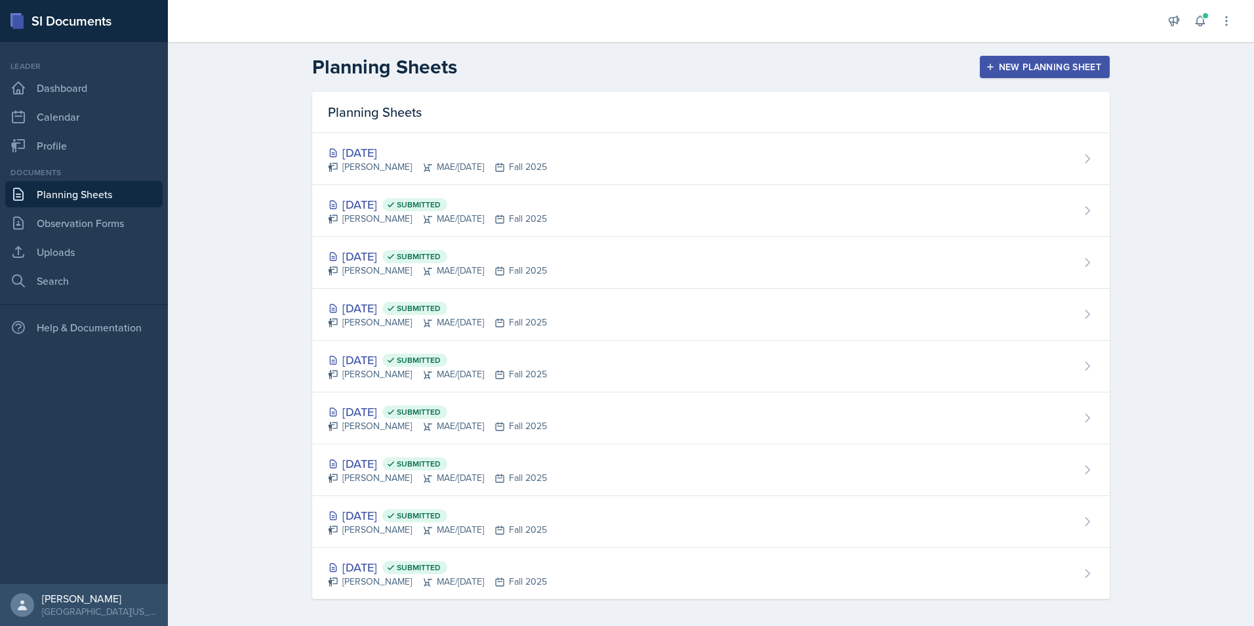
click at [281, 62] on header "Planning Sheets New Planning Sheet" at bounding box center [711, 67] width 1086 height 50
click at [255, 163] on div "Planning Sheets New Planning Sheet Planning Sheets Sep 22nd, 2025 Joseph McCall…" at bounding box center [711, 336] width 1086 height 588
click at [247, 159] on div "Planning Sheets New Planning Sheet Planning Sheets Sep 22nd, 2025 Joseph McCall…" at bounding box center [711, 336] width 1086 height 588
click at [225, 144] on div "Planning Sheets New Planning Sheet Planning Sheets Sep 22nd, 2025 Joseph McCall…" at bounding box center [711, 336] width 1086 height 588
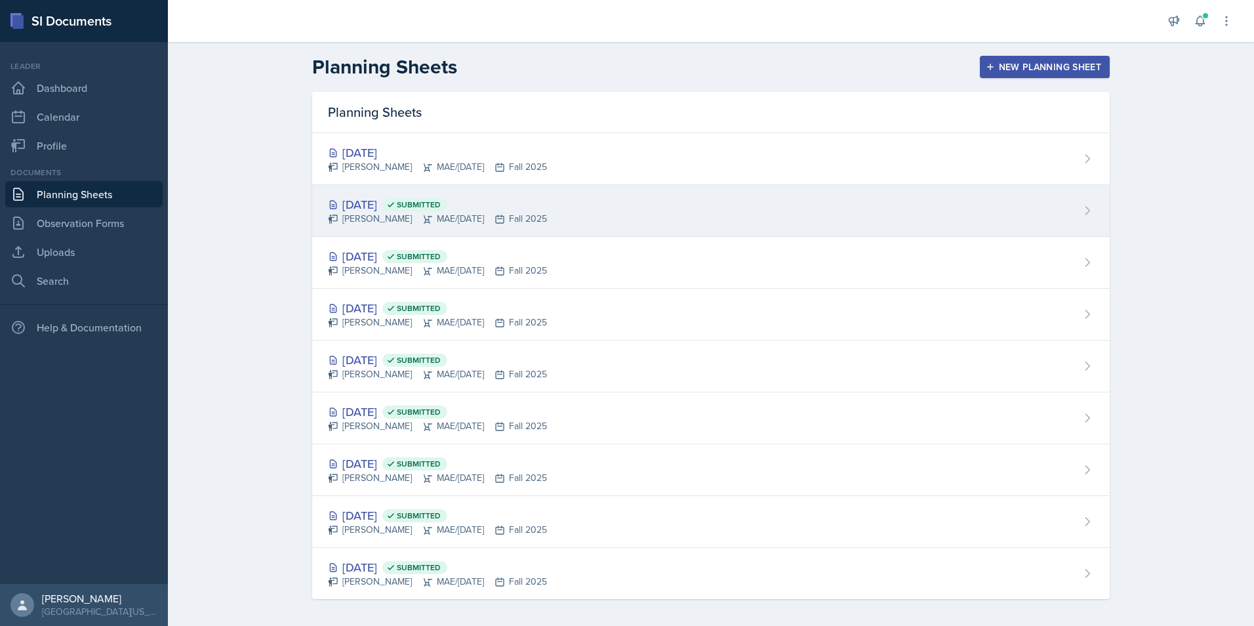
click at [389, 203] on div "[DATE] Submitted" at bounding box center [437, 204] width 219 height 18
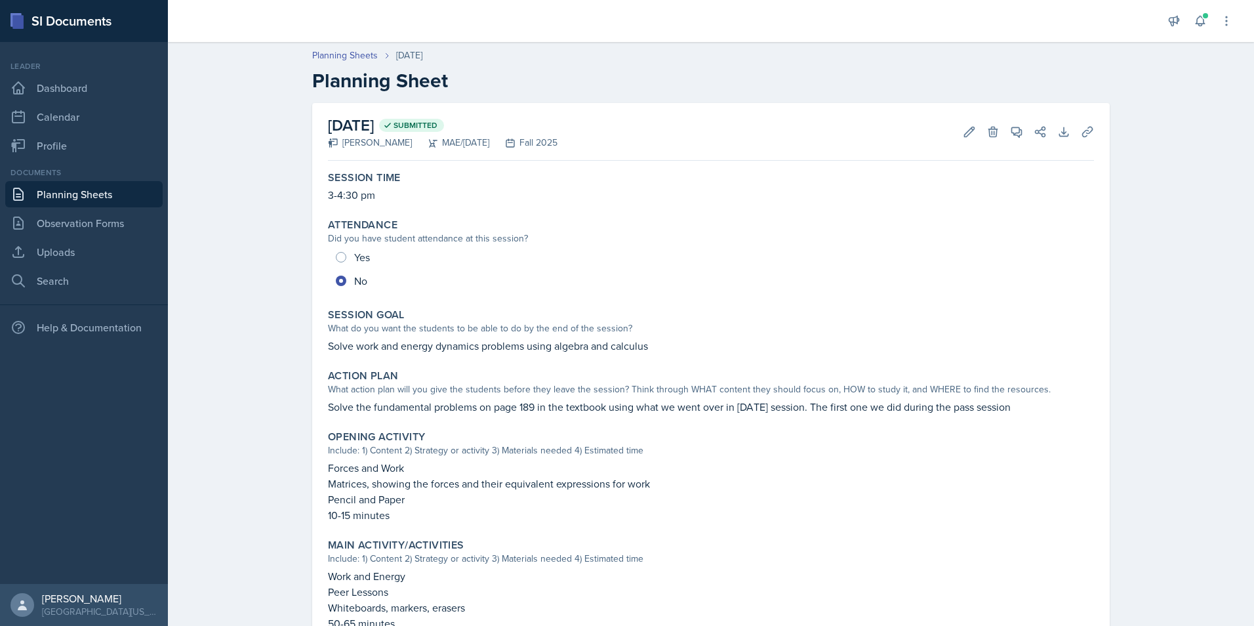
scroll to position [131, 0]
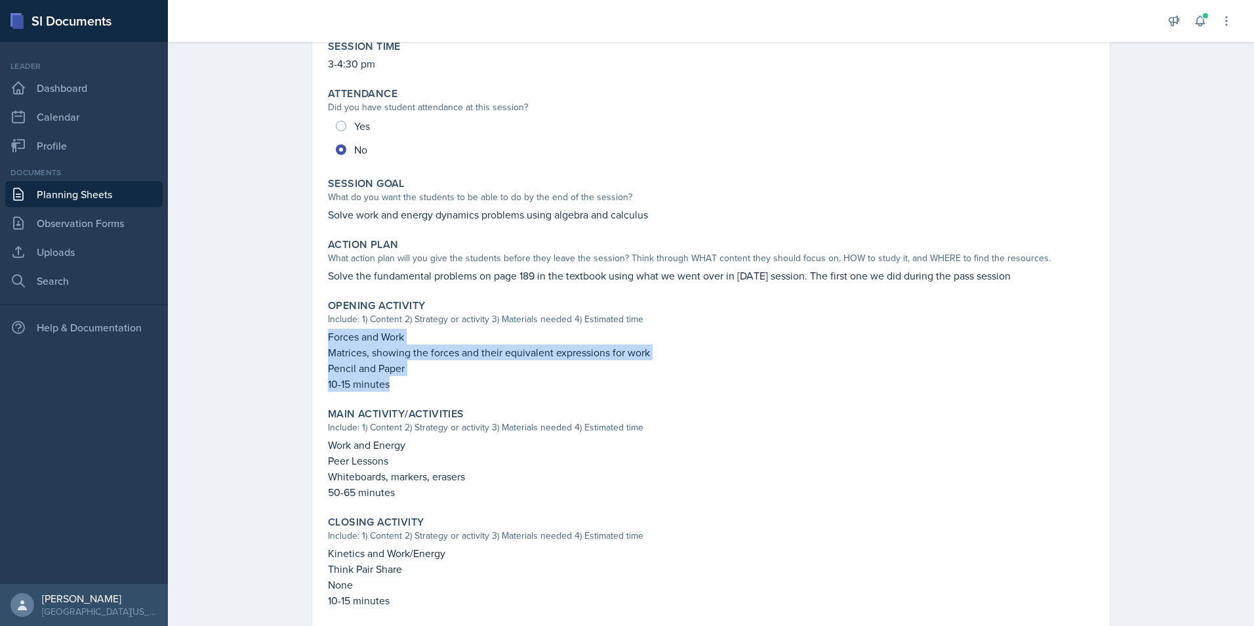
drag, startPoint x: 384, startPoint y: 383, endPoint x: 325, endPoint y: 337, distance: 75.3
click at [328, 337] on div "Forces and Work Matrices, showing the forces and their equivalent expressions f…" at bounding box center [711, 360] width 766 height 63
copy div "Forces and Work Matrices, showing the forces and their equivalent expressions f…"
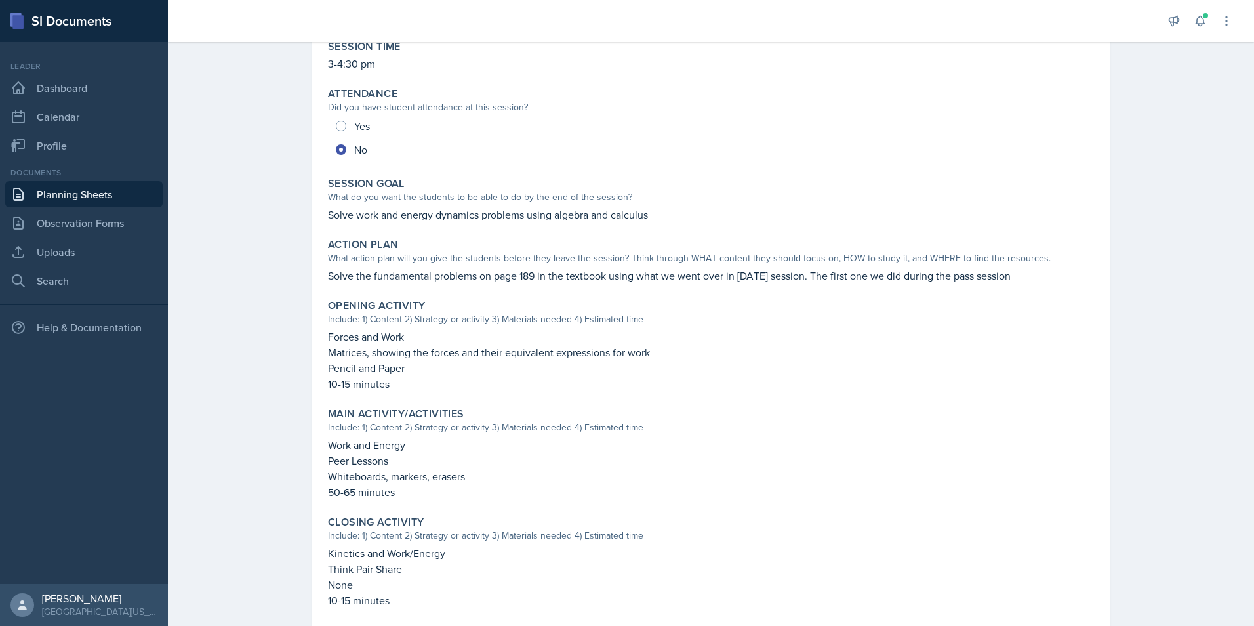
click at [392, 471] on p "Whiteboards, markers, erasers" at bounding box center [711, 476] width 766 height 16
drag, startPoint x: 388, startPoint y: 494, endPoint x: 327, endPoint y: 441, distance: 80.4
click at [328, 441] on div "Work and Energy Peer Lessons Whiteboards, markers, erasers 50-65 minutes" at bounding box center [711, 468] width 766 height 63
copy div "Work and Energy Peer Lessons Whiteboards, markers, erasers 50-65 minutes"
click at [464, 234] on div "Action Plan What action plan will you give the students before they leave the s…" at bounding box center [711, 261] width 776 height 56
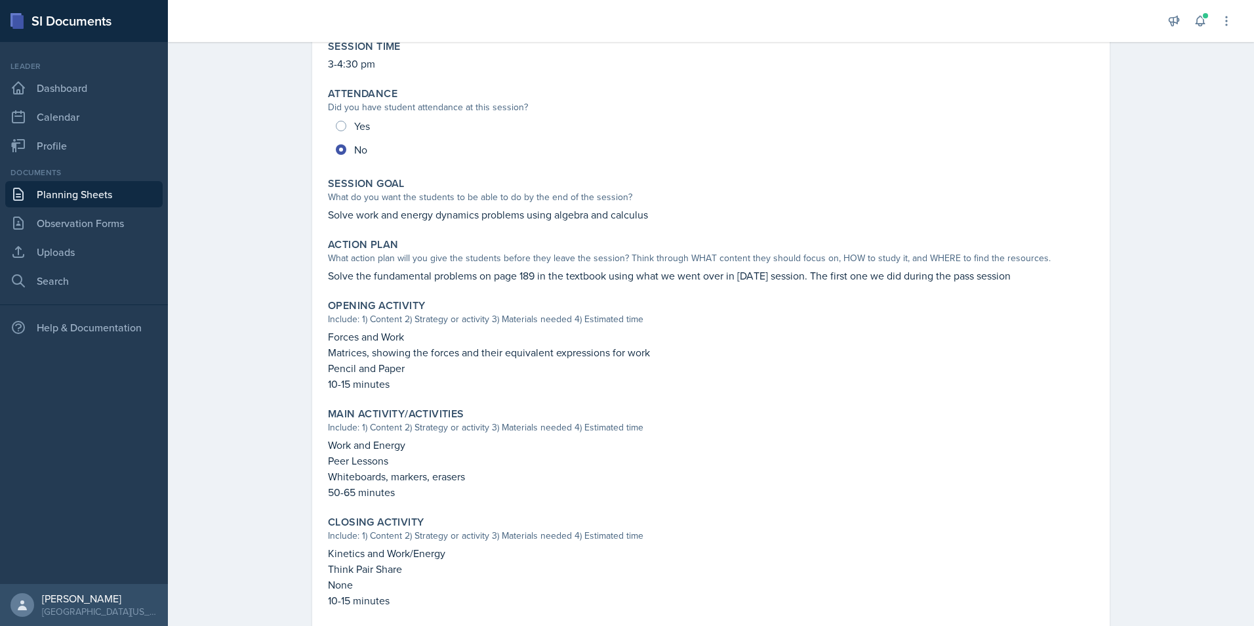
scroll to position [241, 0]
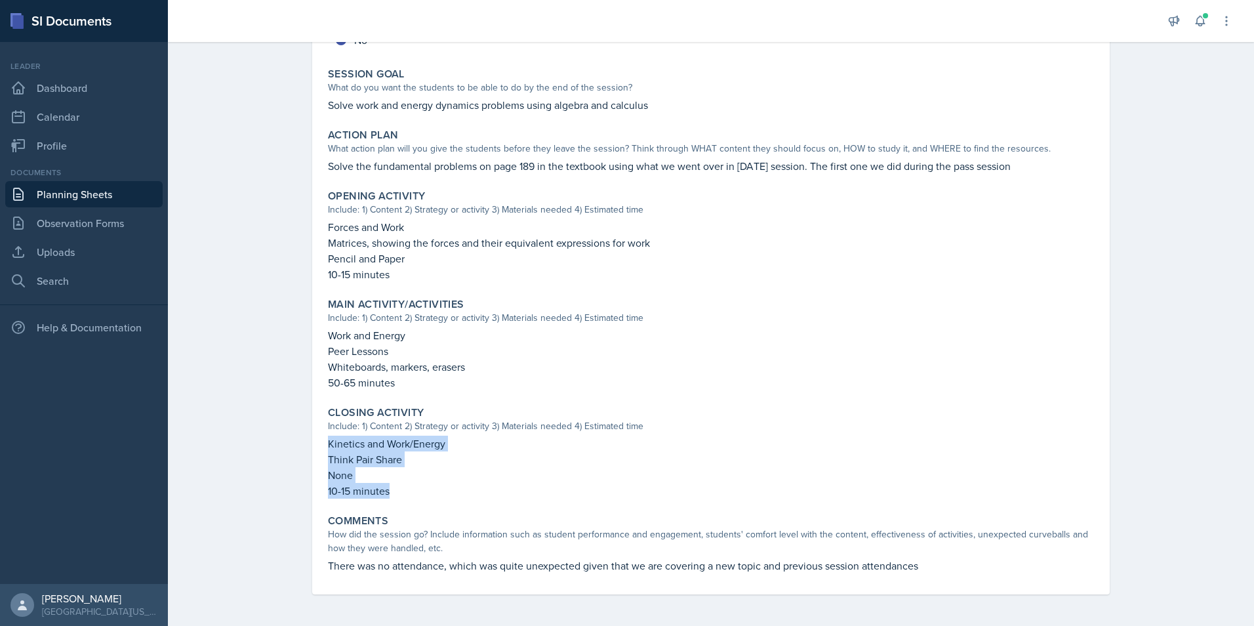
drag, startPoint x: 384, startPoint y: 493, endPoint x: 323, endPoint y: 444, distance: 78.3
click at [328, 444] on div "Kinetics and Work/Energy Think Pair Share None 10-15 minutes" at bounding box center [711, 466] width 766 height 63
copy div "Kinetics and Work/Energy Think Pair Share None 10-15 minutes"
click at [624, 389] on p "50-65 minutes" at bounding box center [711, 382] width 766 height 16
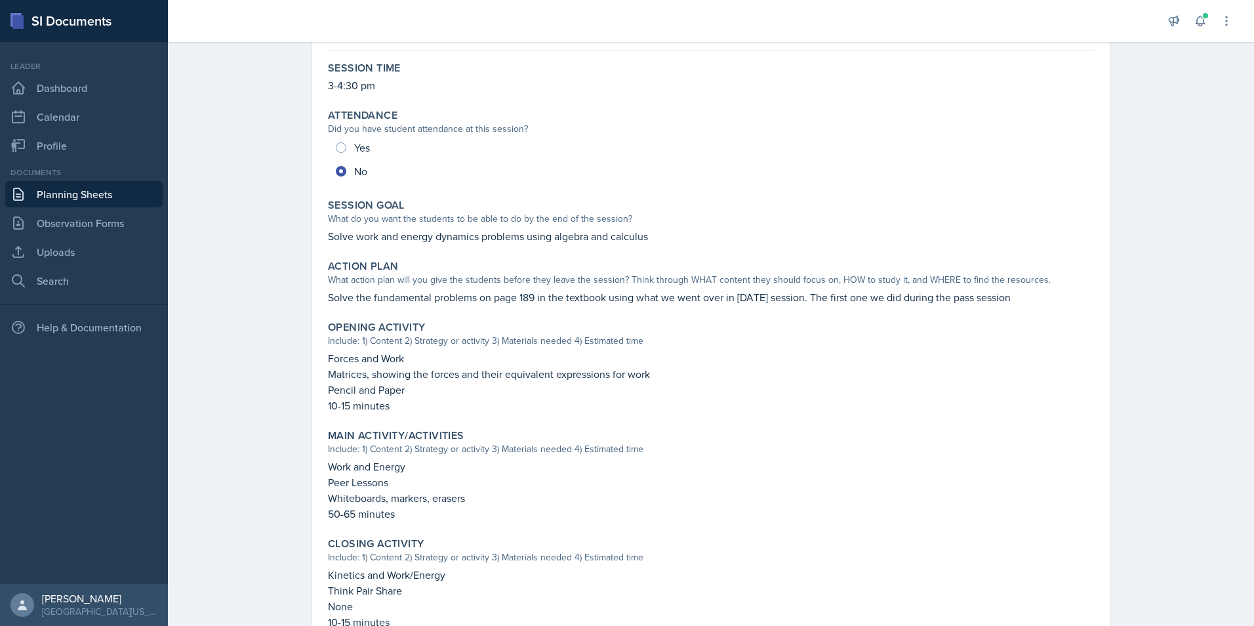
drag, startPoint x: 1009, startPoint y: 298, endPoint x: 321, endPoint y: 298, distance: 687.8
click at [323, 298] on div "Action Plan What action plan will you give the students before they leave the s…" at bounding box center [711, 282] width 776 height 56
copy p "Solve the fundamental problems on page 189 in the textbook using what we went o…"
click at [507, 170] on div "Yes No" at bounding box center [711, 159] width 766 height 47
